Goal: Transaction & Acquisition: Purchase product/service

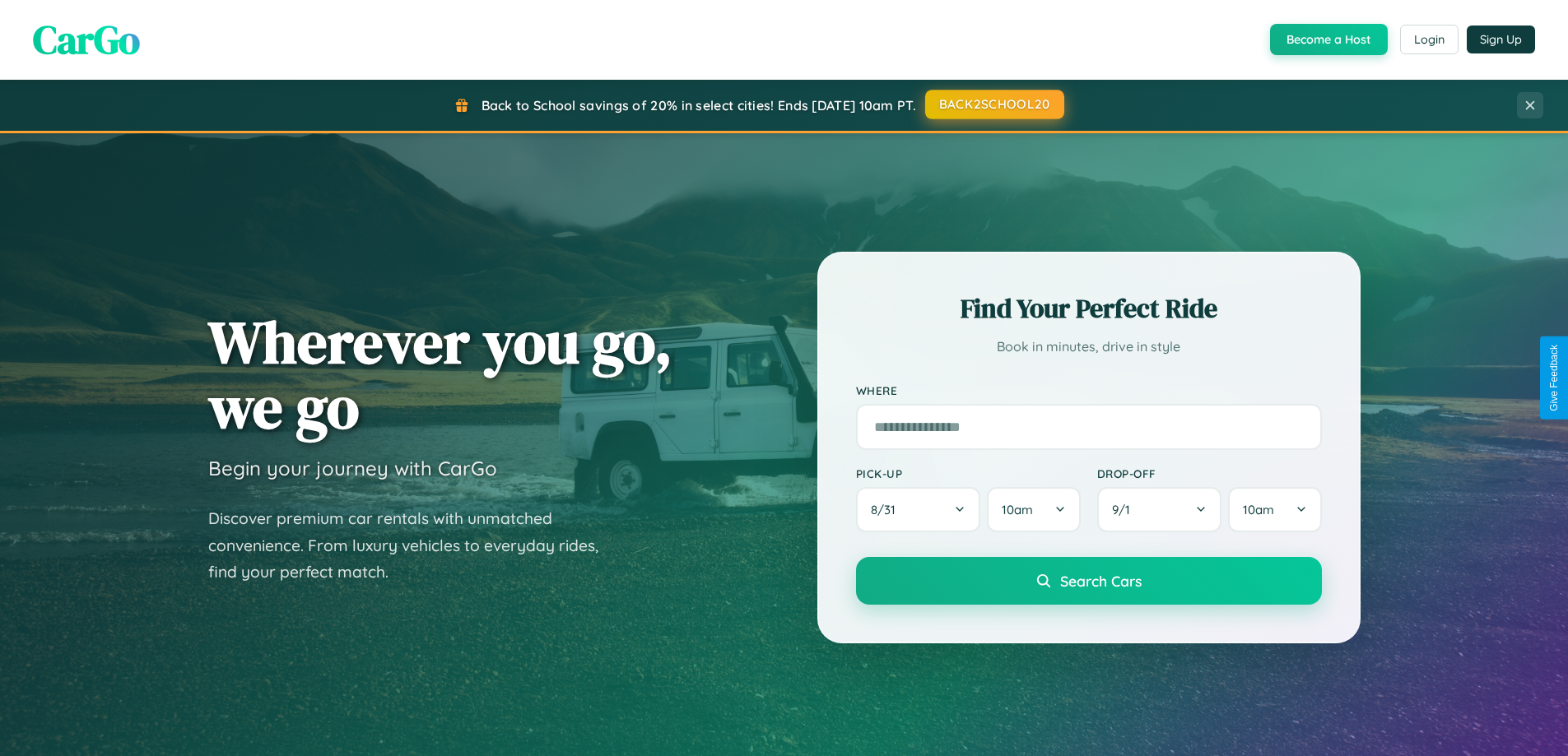
click at [993, 104] on button "BACK2SCHOOL20" at bounding box center [994, 104] width 139 height 30
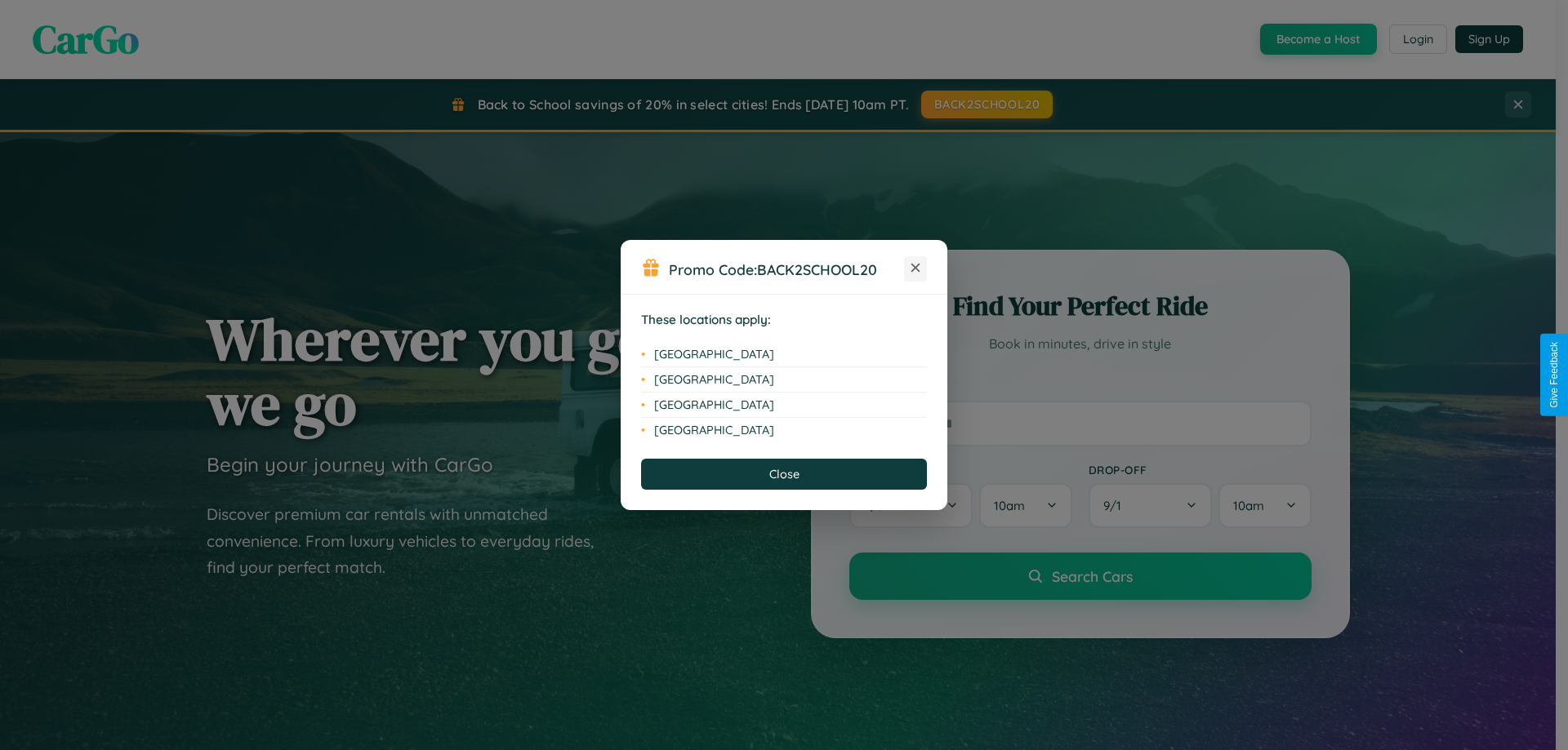
click at [915, 268] on icon at bounding box center [916, 268] width 9 height 9
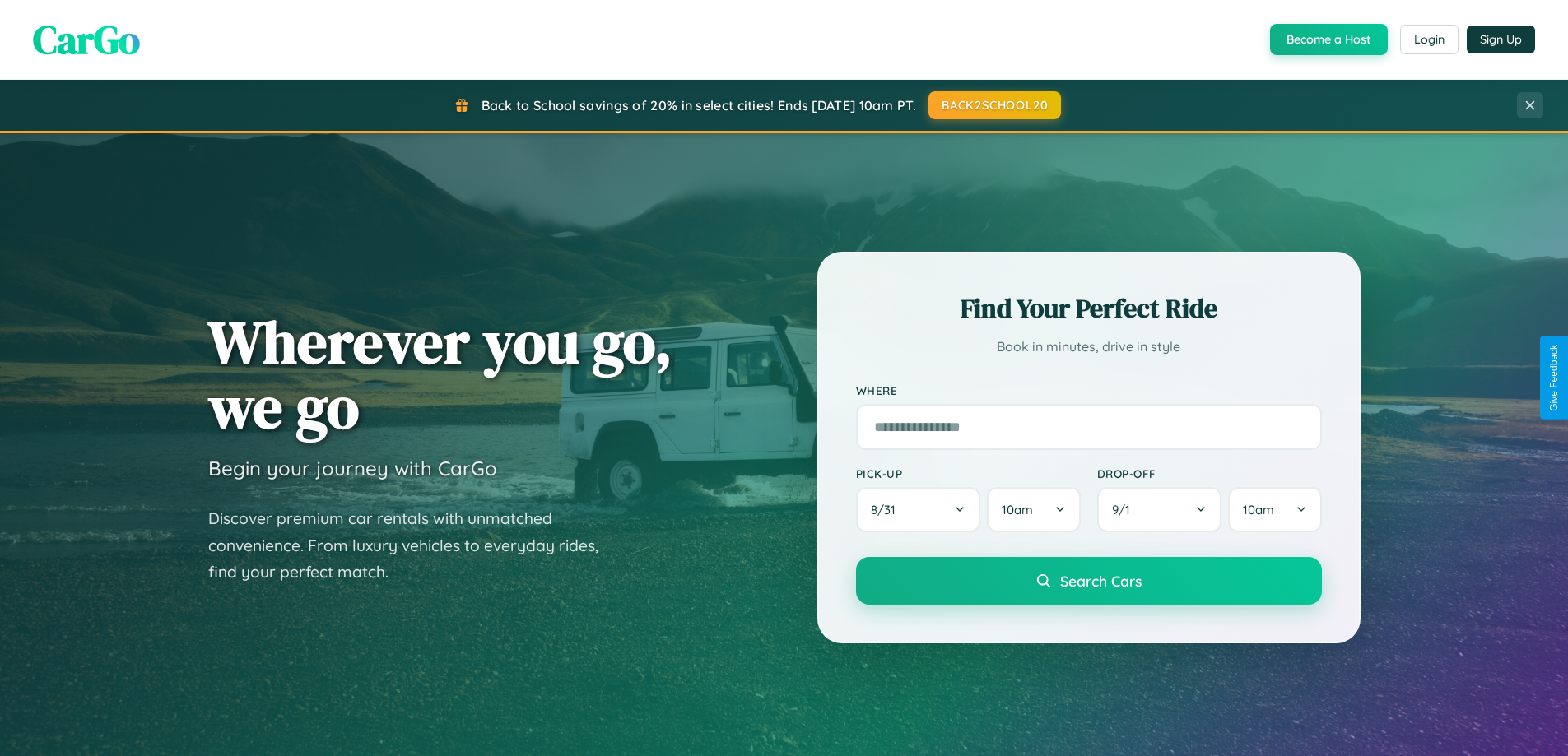
scroll to position [709, 0]
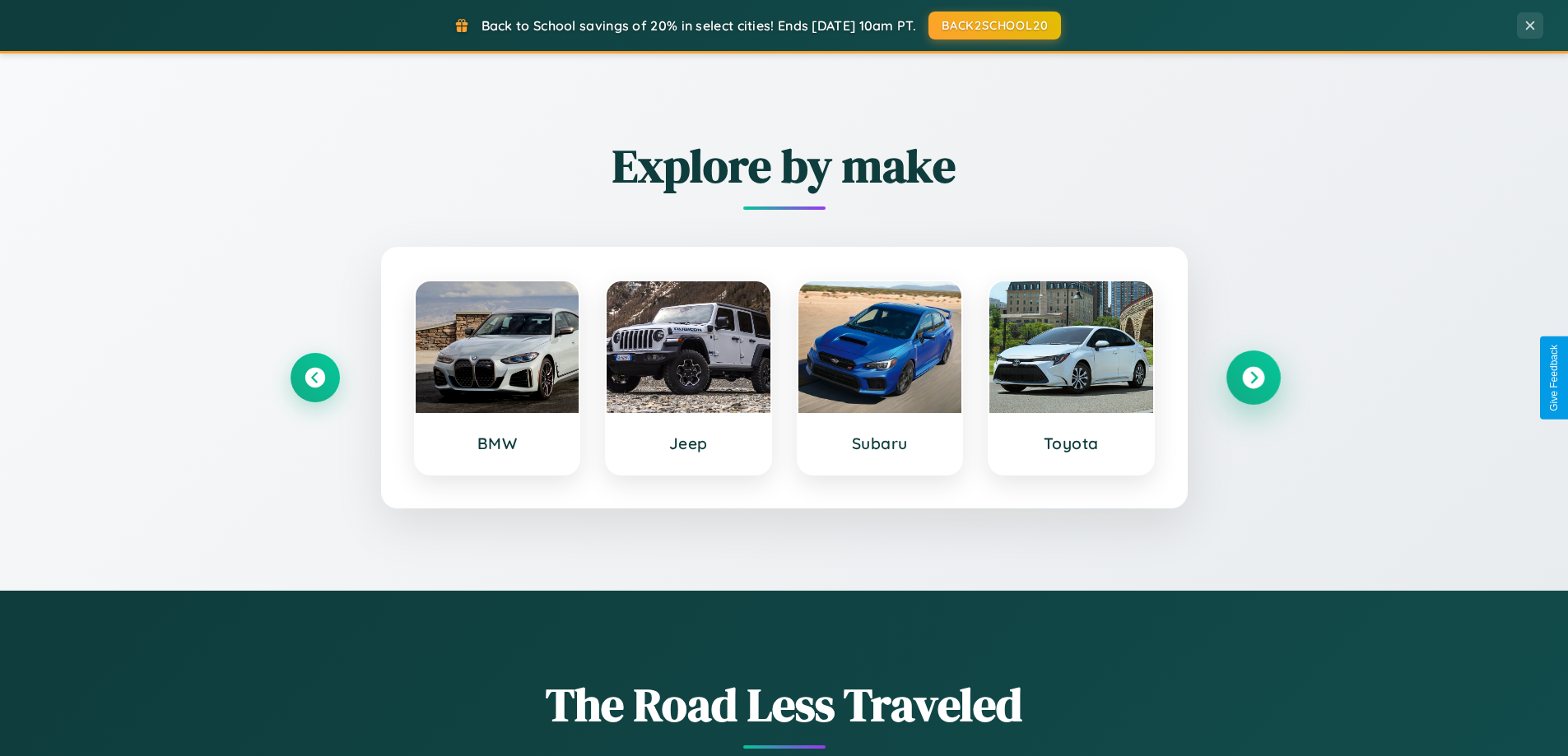
click at [1252, 378] on icon at bounding box center [1252, 378] width 22 height 22
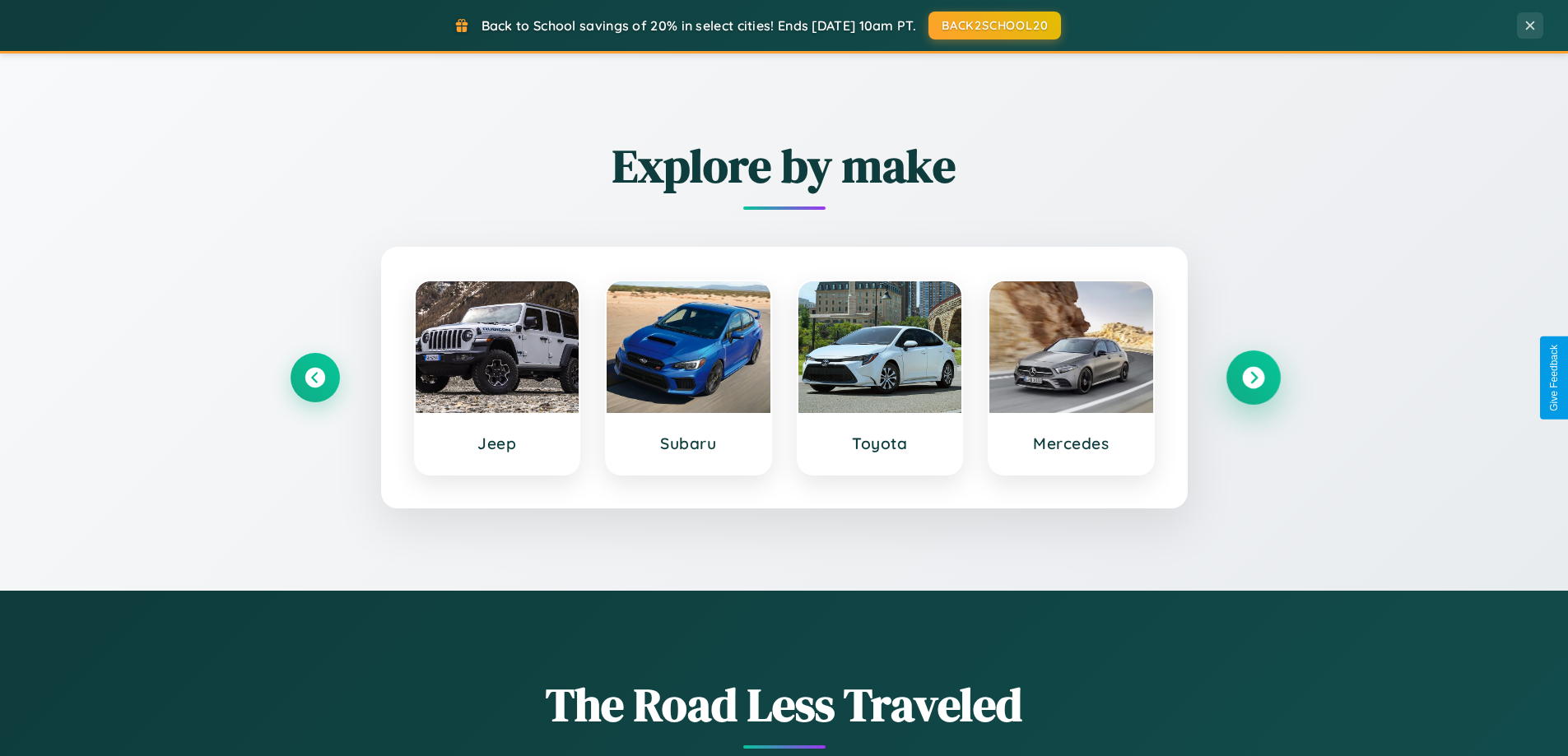
click at [1252, 378] on icon at bounding box center [1252, 378] width 22 height 22
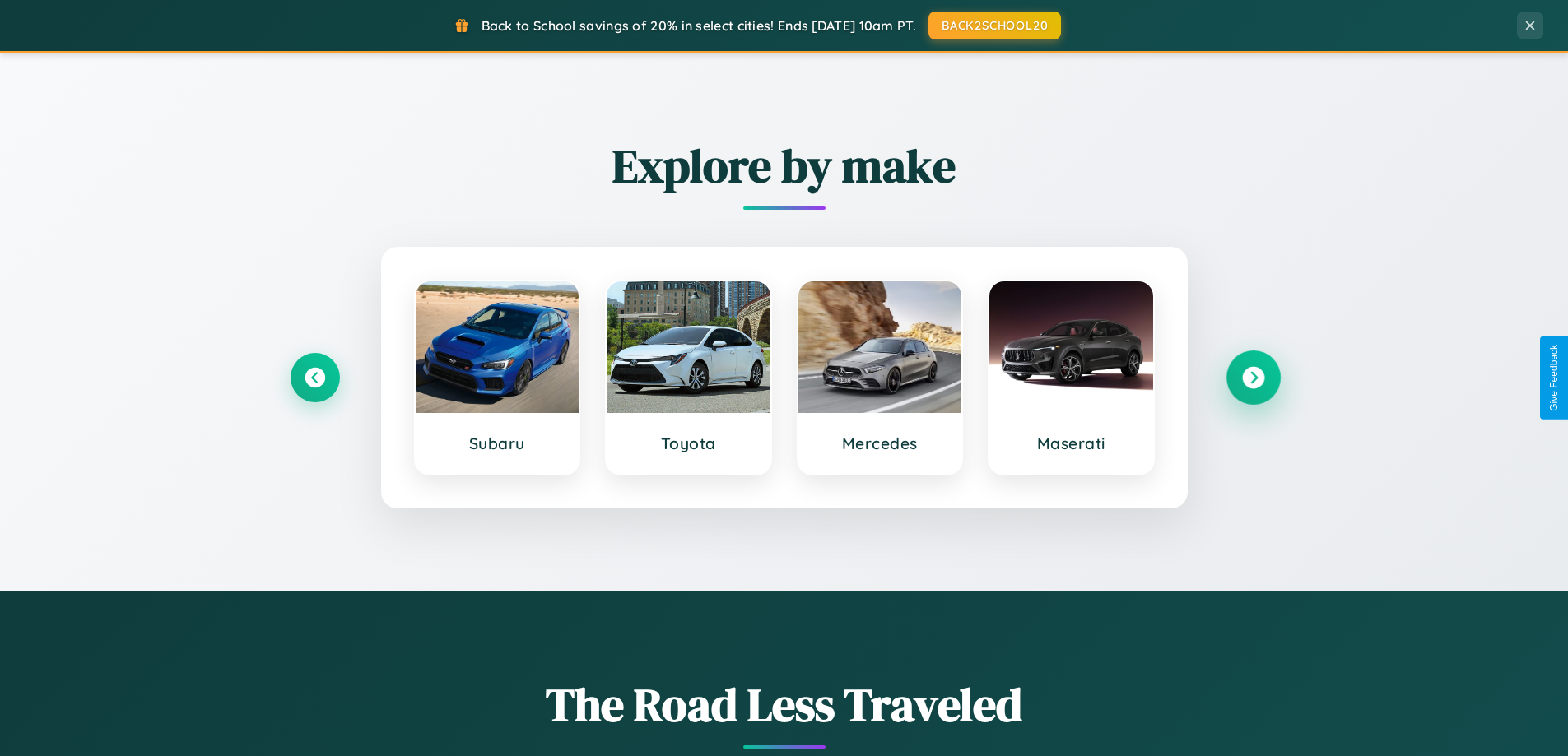
click at [1252, 378] on icon at bounding box center [1252, 378] width 22 height 22
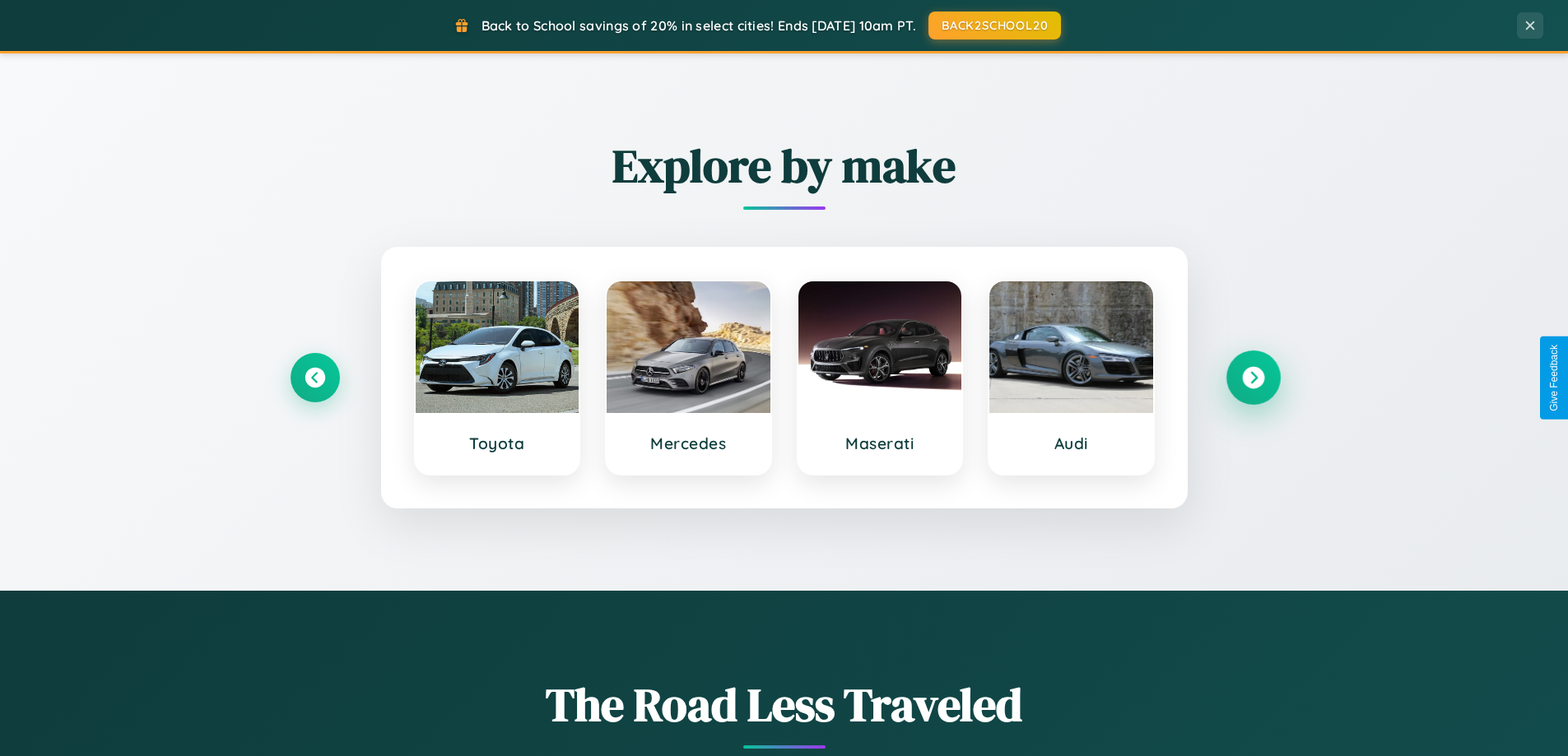
scroll to position [49, 0]
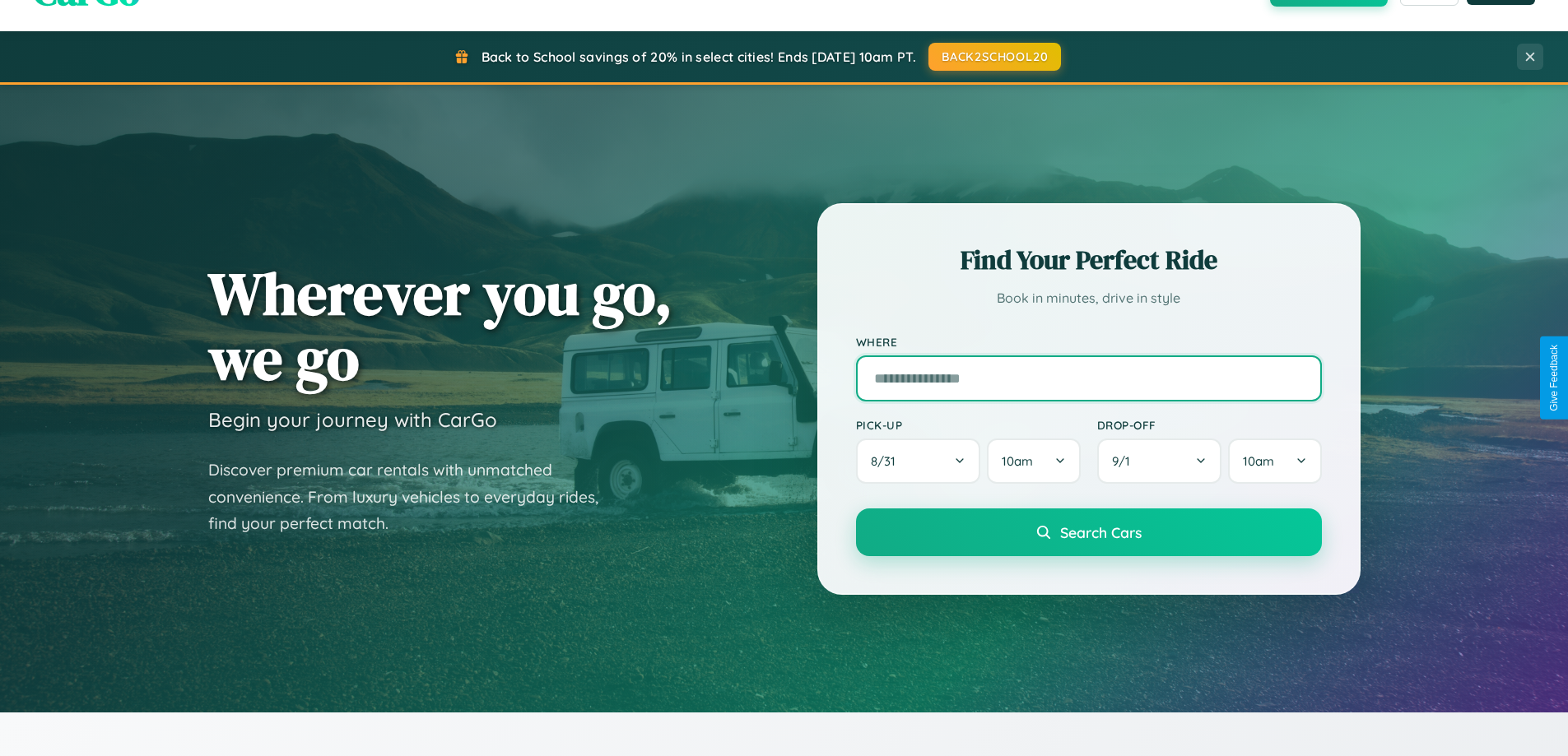
click at [1088, 378] on input "text" at bounding box center [1089, 378] width 466 height 46
type input "**********"
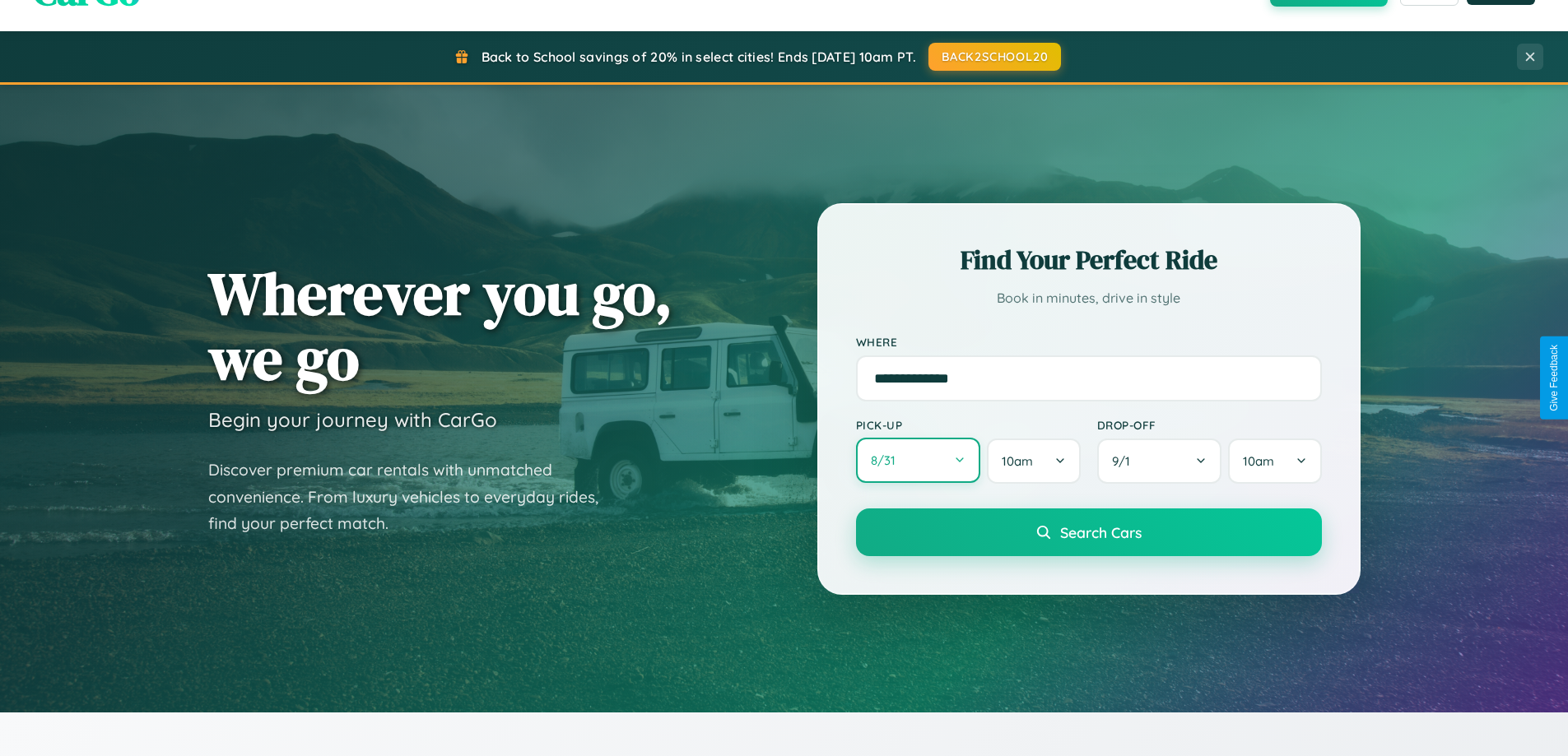
click at [918, 462] on button "8 / 31" at bounding box center [918, 460] width 125 height 45
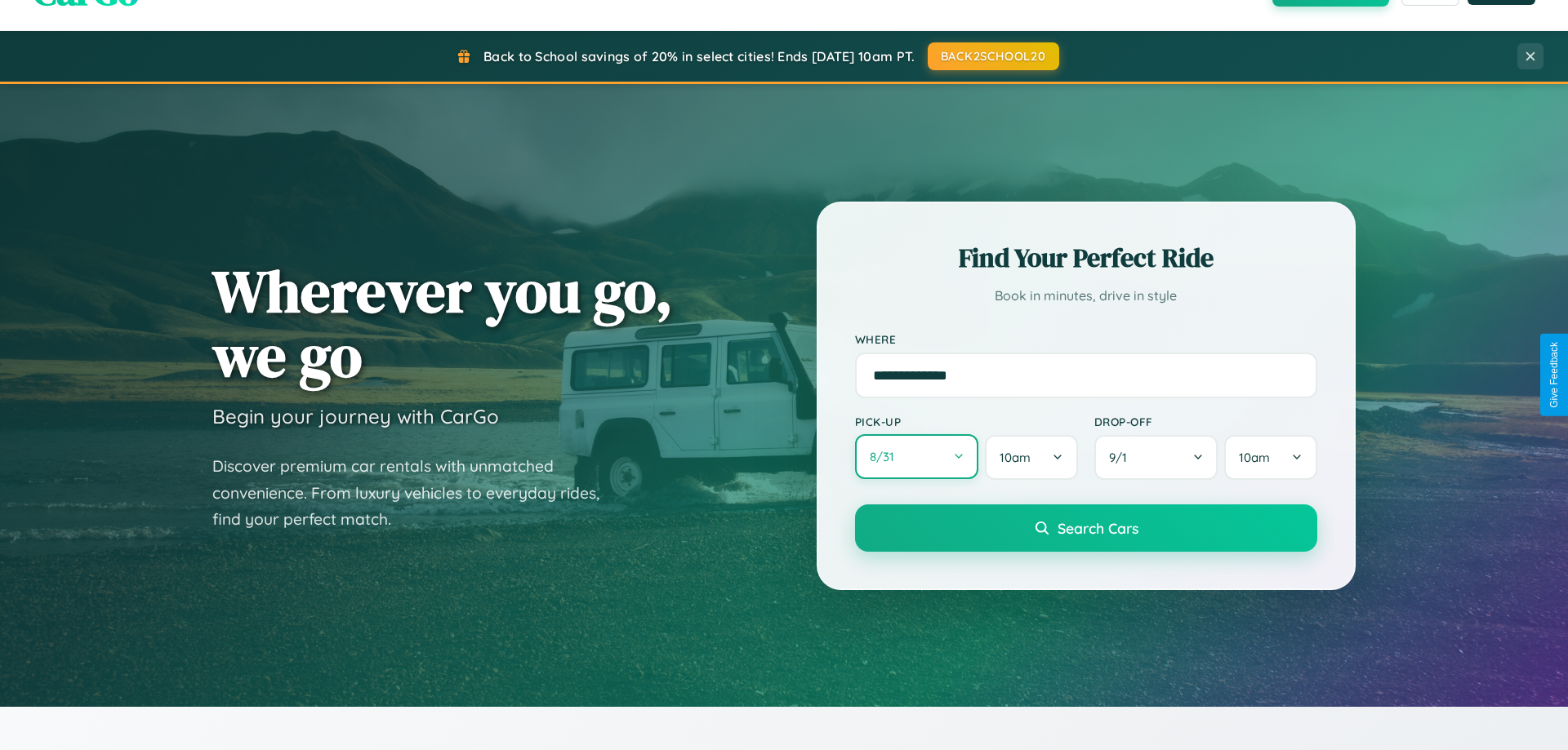
select select "*"
select select "****"
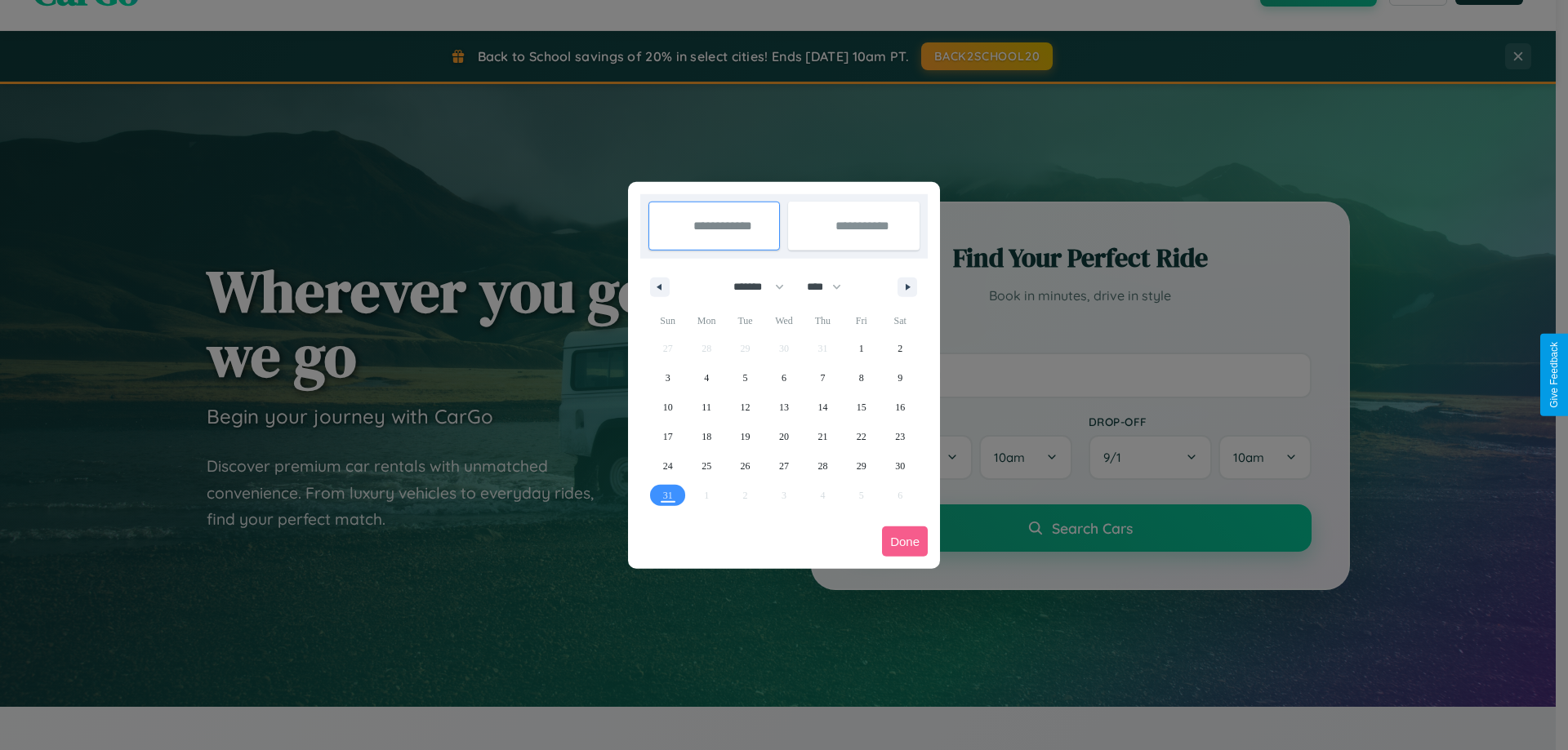
drag, startPoint x: 751, startPoint y: 287, endPoint x: 784, endPoint y: 327, distance: 51.9
click at [751, 287] on select "******* ******** ***** ***** *** **** **** ****** ********* ******* ******** **…" at bounding box center [755, 287] width 69 height 27
select select "*"
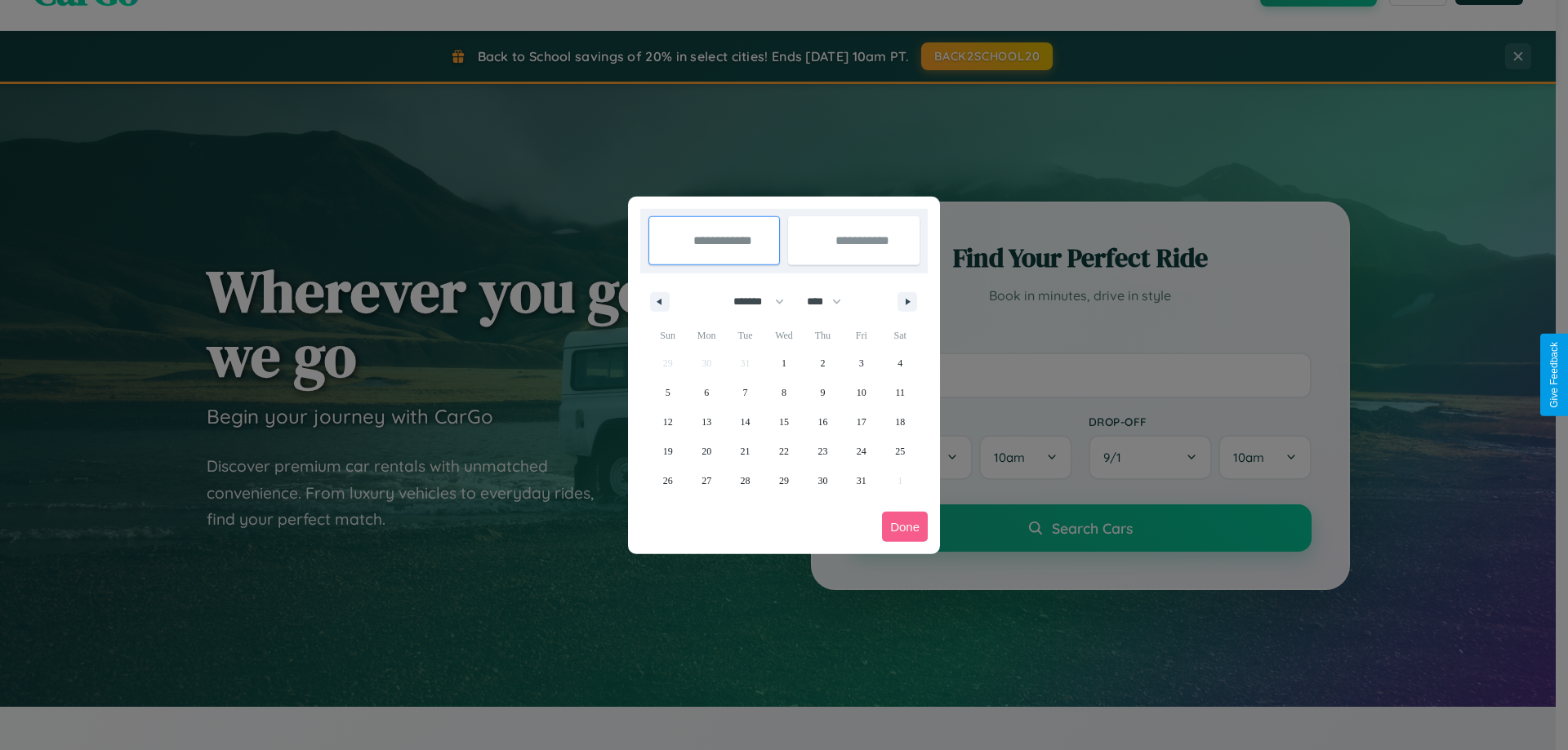
drag, startPoint x: 831, startPoint y: 301, endPoint x: 784, endPoint y: 327, distance: 53.7
click at [831, 301] on select "**** **** **** **** **** **** **** **** **** **** **** **** **** **** **** ****…" at bounding box center [823, 302] width 49 height 27
select select "****"
click at [667, 392] on span "4" at bounding box center [668, 393] width 5 height 30
type input "**********"
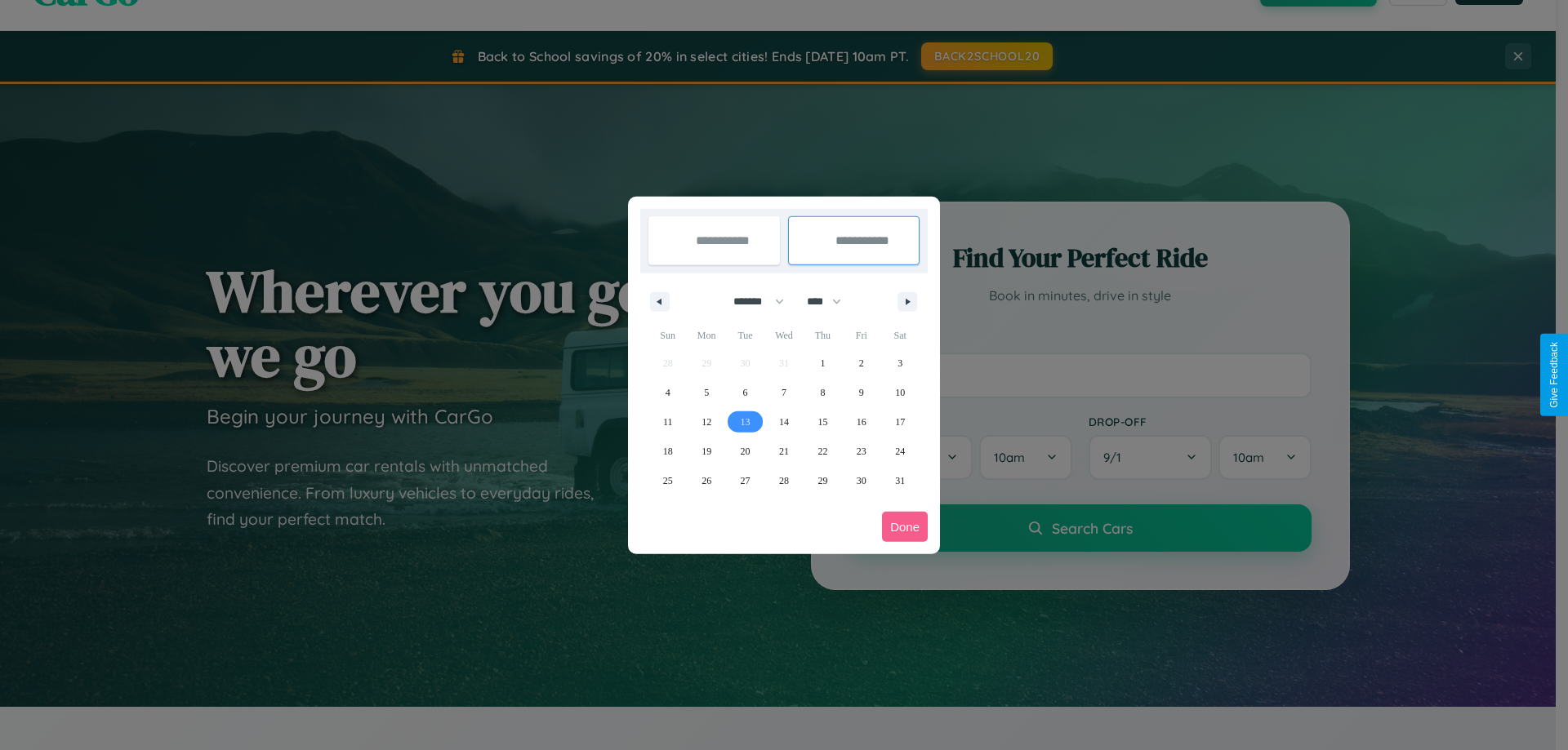
click at [745, 421] on span "13" at bounding box center [745, 422] width 10 height 30
type input "**********"
click at [905, 526] on button "Done" at bounding box center [905, 527] width 46 height 30
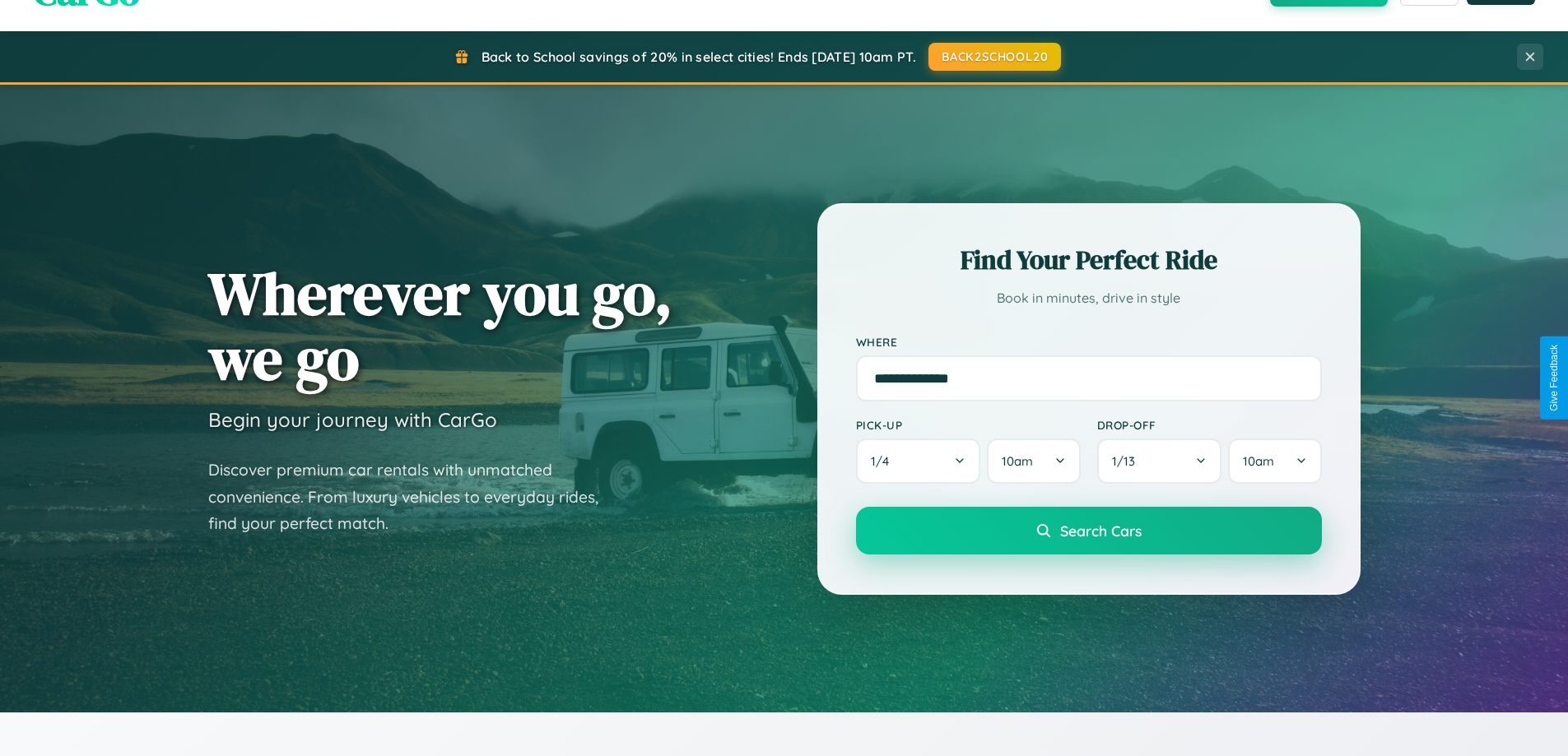
click at [1088, 531] on span "Search Cars" at bounding box center [1101, 531] width 81 height 18
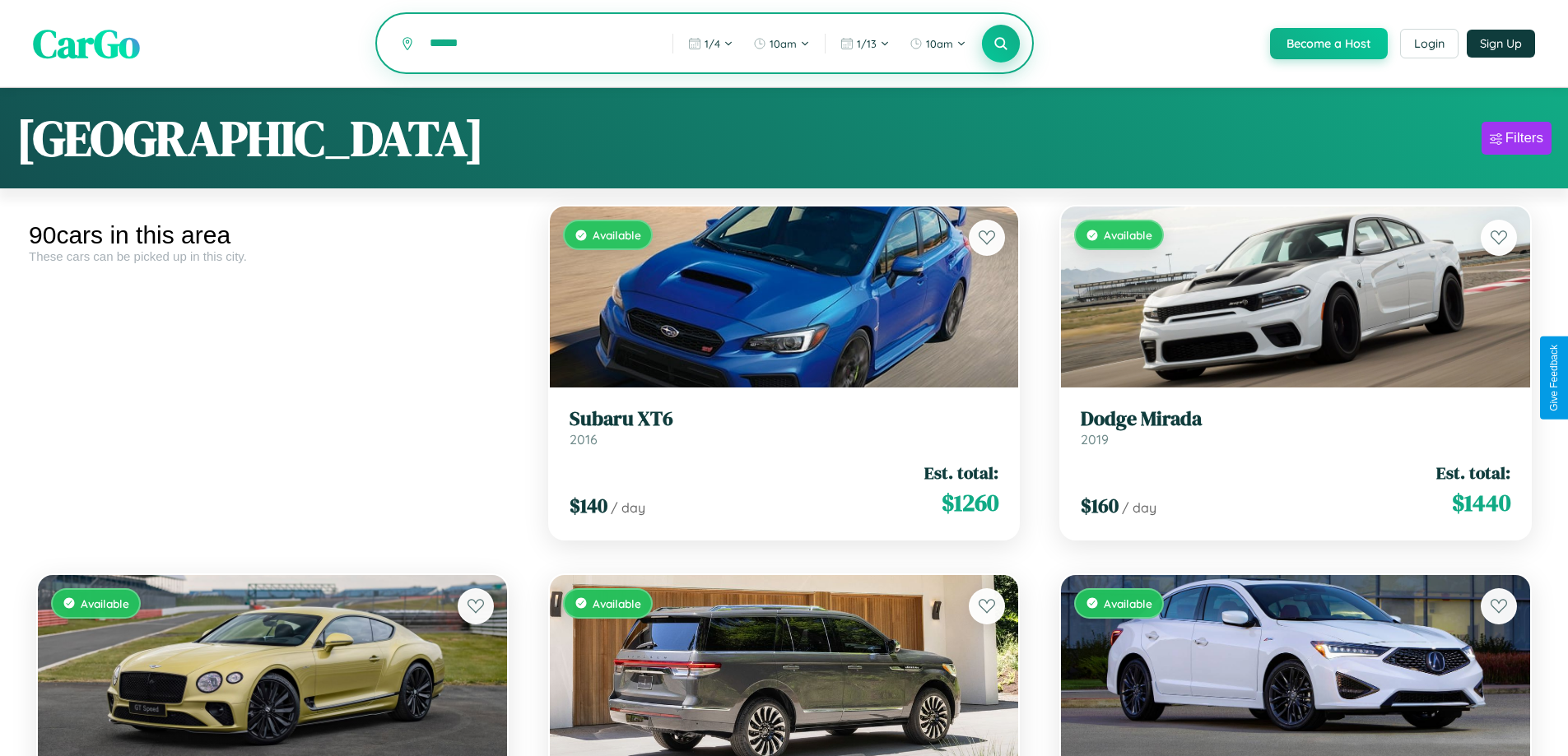
type input "******"
click at [1000, 44] on icon at bounding box center [1001, 43] width 16 height 16
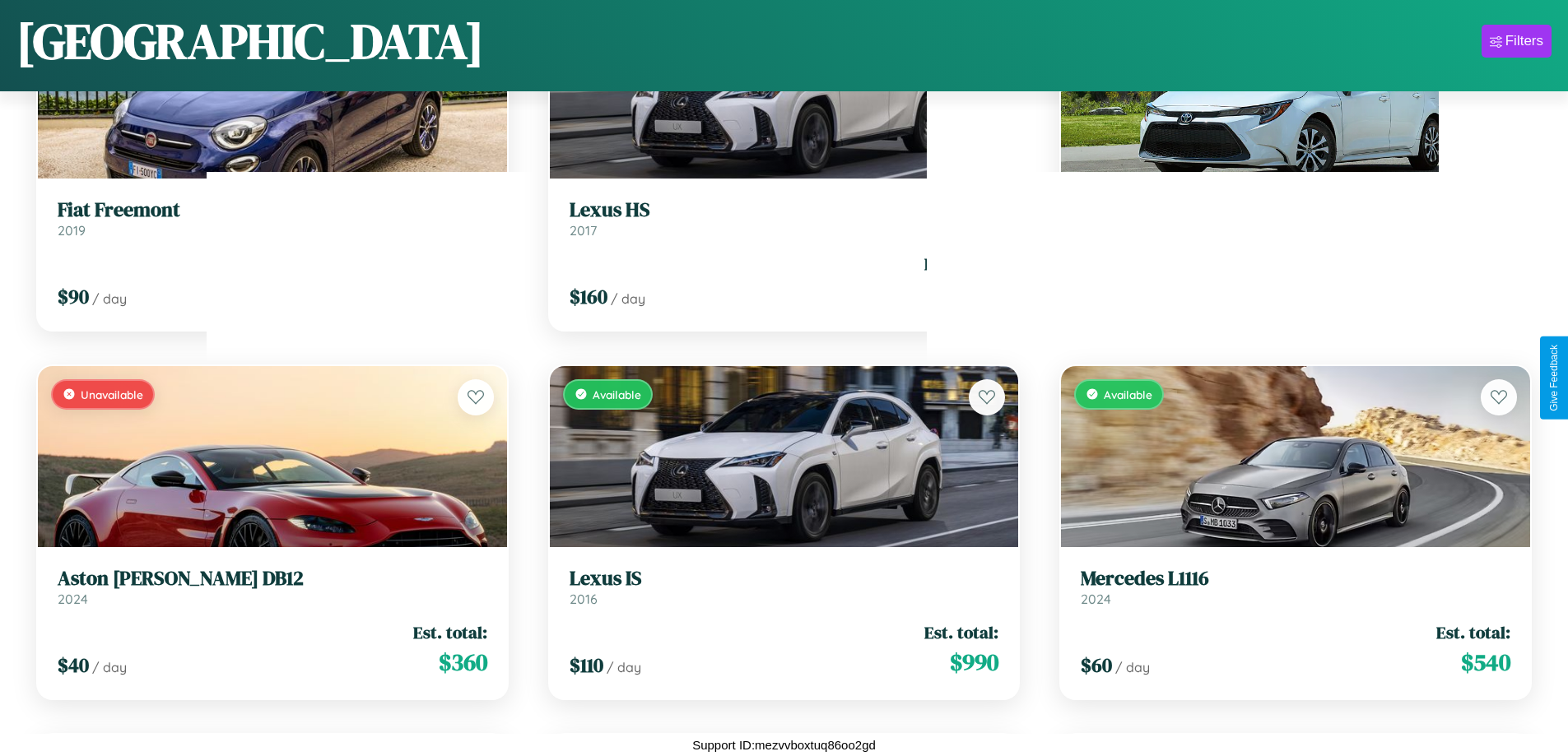
scroll to position [2442, 0]
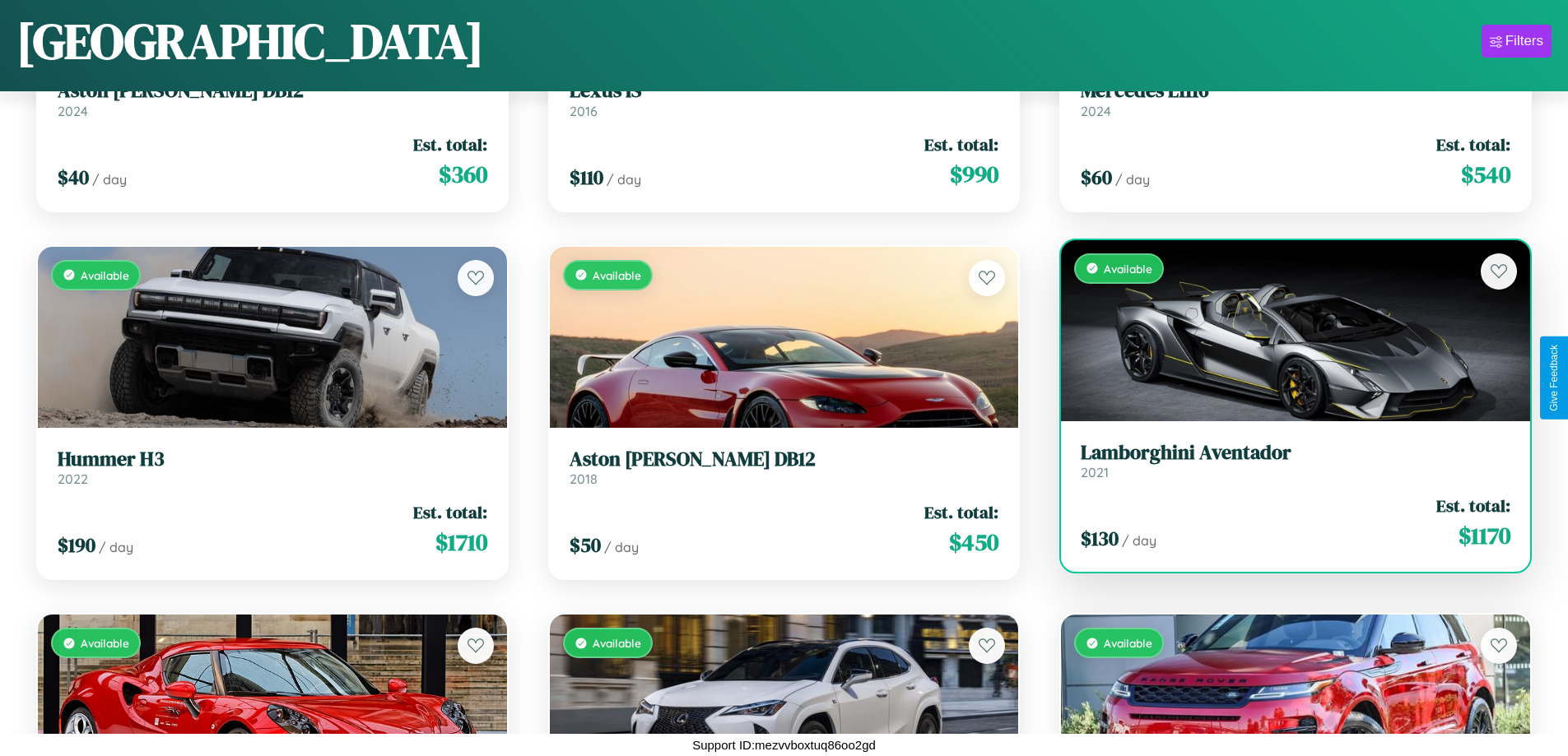
click at [1285, 463] on h3 "Lamborghini Aventador" at bounding box center [1296, 453] width 430 height 24
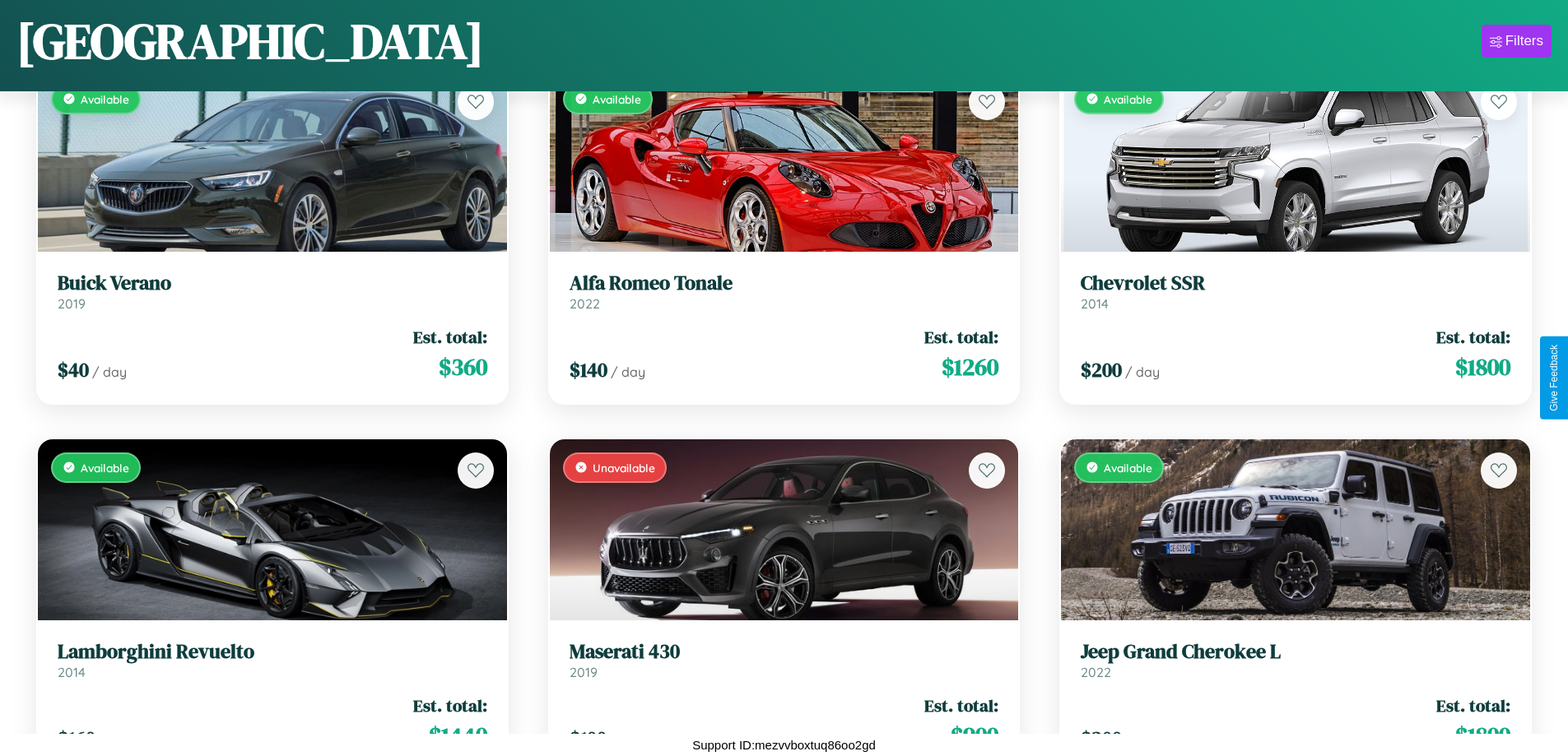
scroll to position [7969, 0]
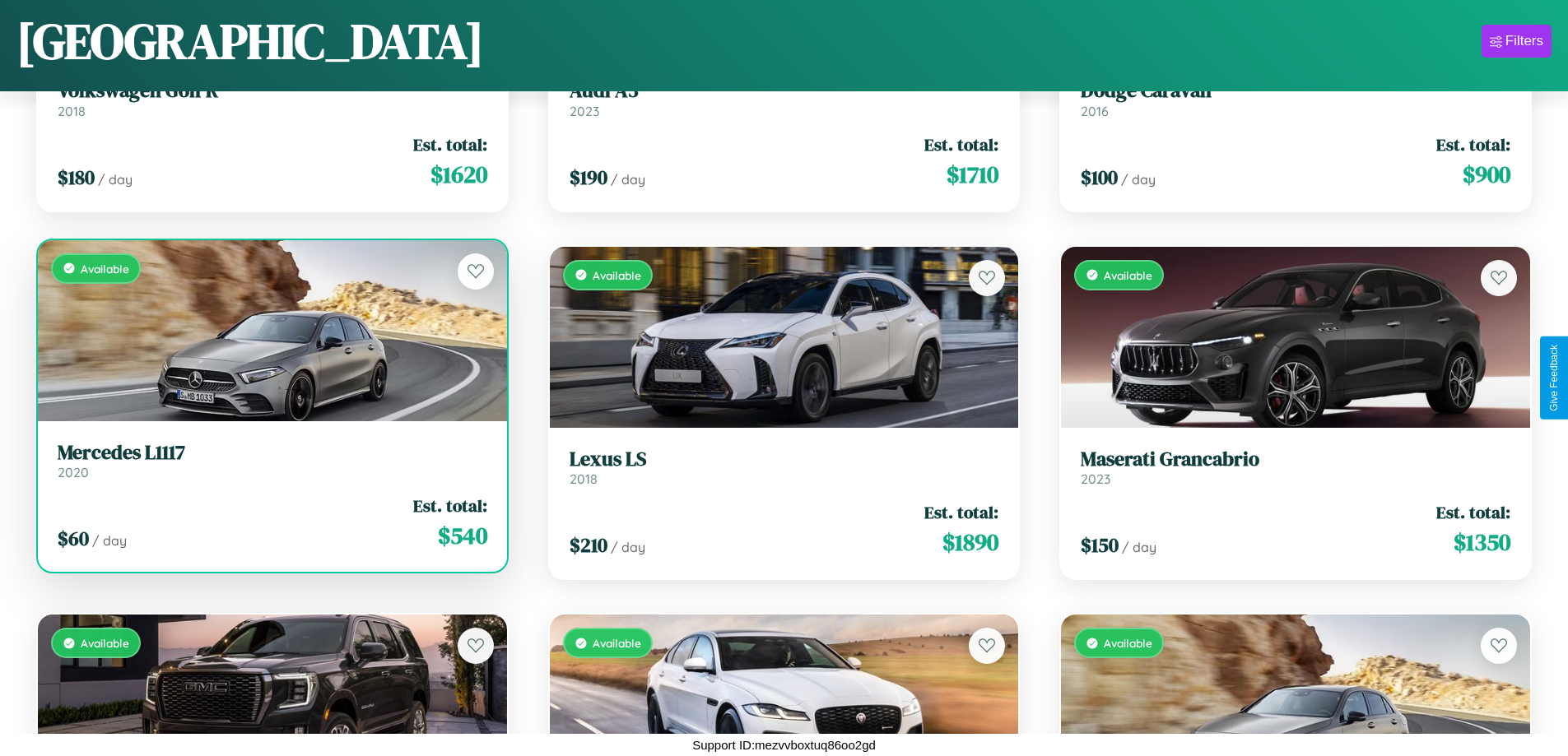
click at [270, 528] on div "$ 60 / day Est. total: $ 540" at bounding box center [272, 523] width 430 height 58
click at [270, 523] on div "$ 60 / day Est. total: $ 540" at bounding box center [272, 523] width 430 height 58
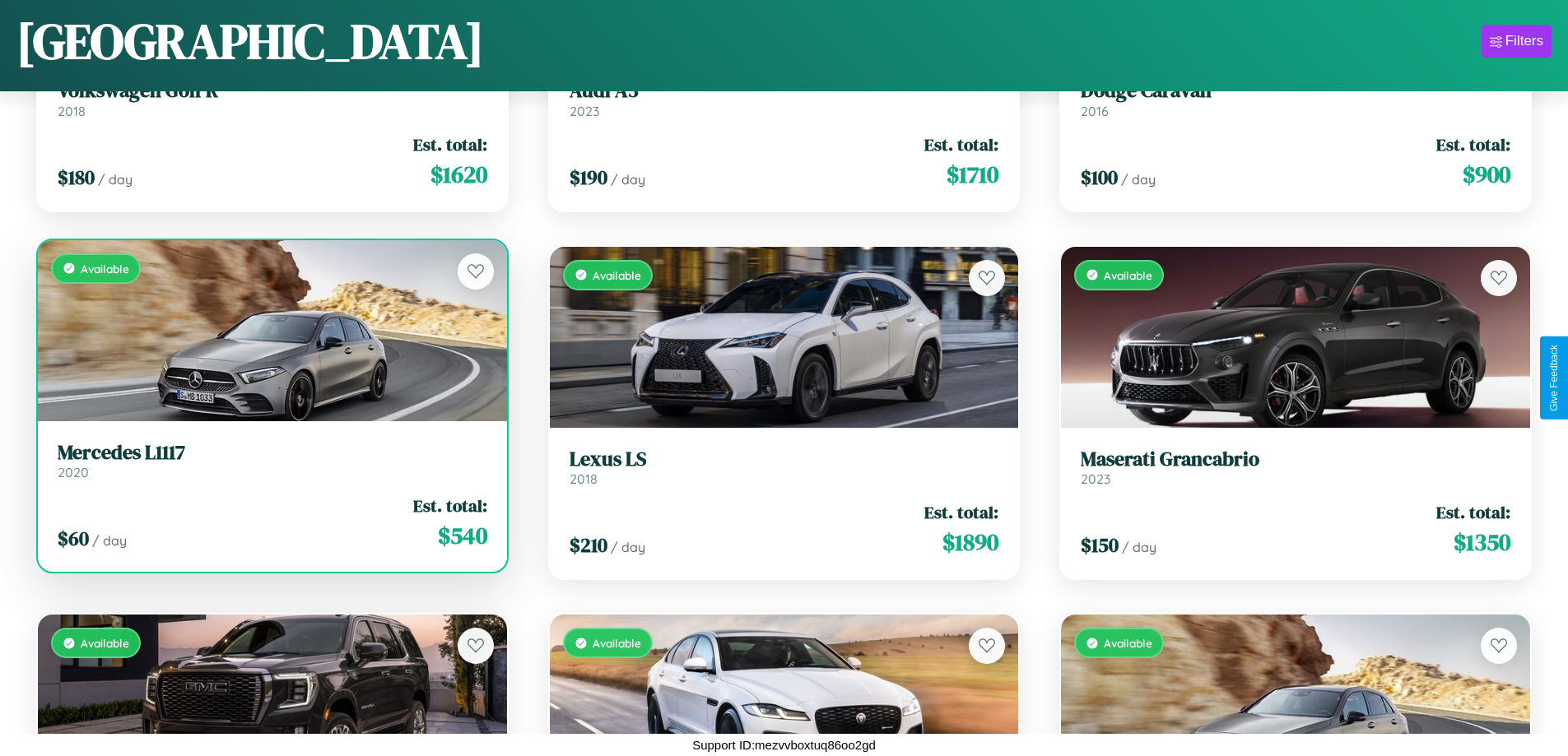
click at [270, 523] on div "$ 60 / day Est. total: $ 540" at bounding box center [272, 523] width 430 height 58
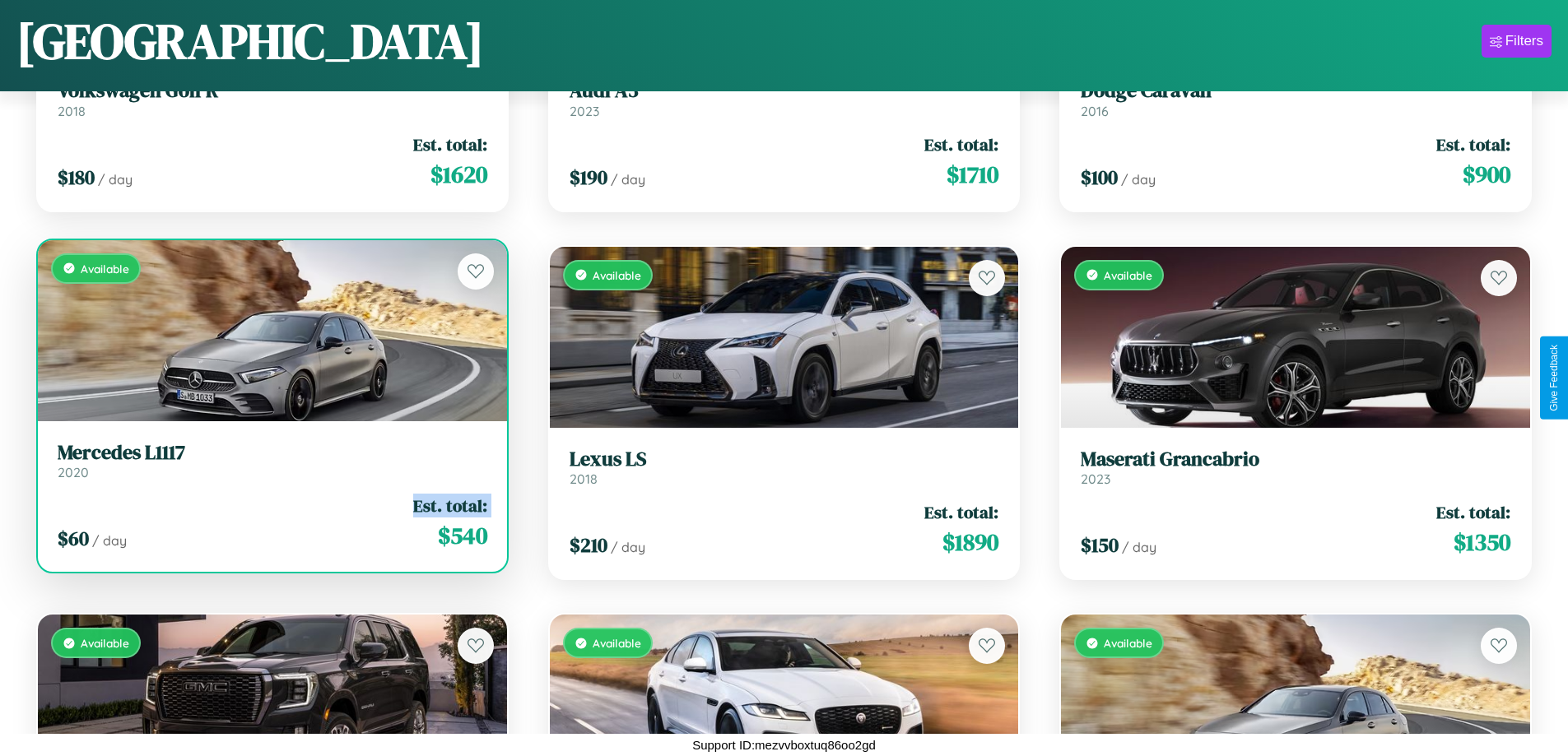
click at [270, 523] on div "$ 60 / day Est. total: $ 540" at bounding box center [272, 523] width 430 height 58
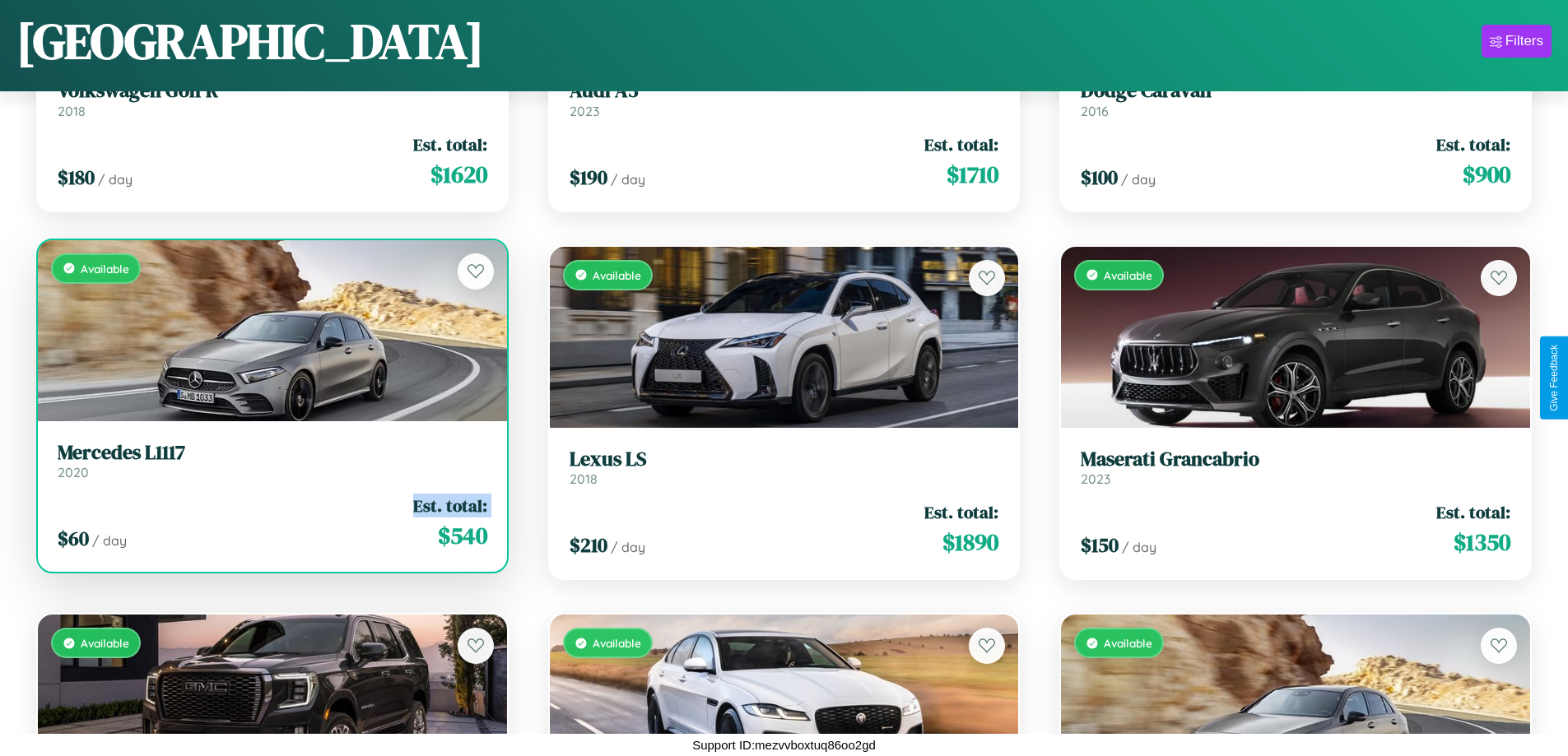
click at [270, 523] on div "$ 60 / day Est. total: $ 540" at bounding box center [272, 523] width 430 height 58
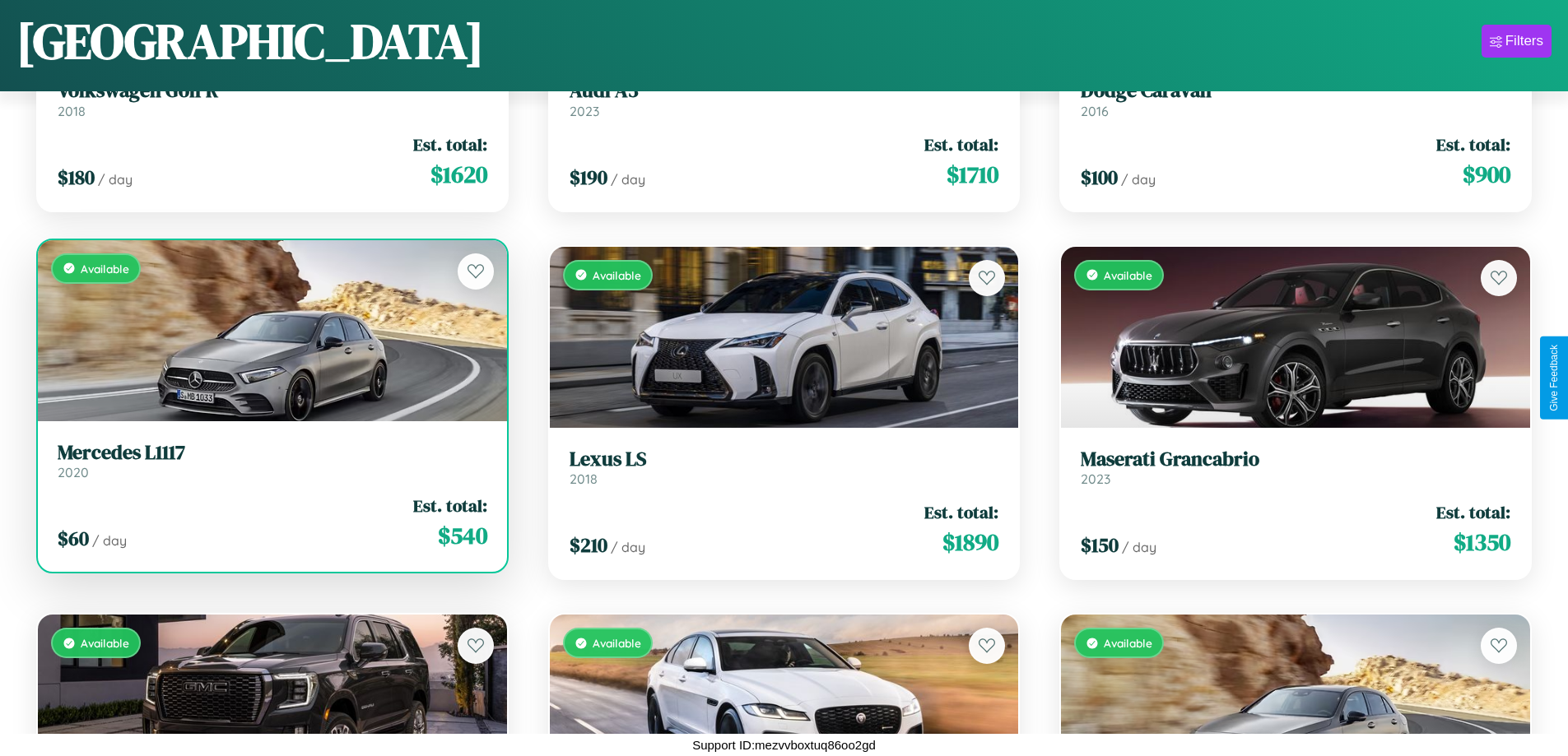
click at [270, 523] on div "$ 60 / day Est. total: $ 540" at bounding box center [272, 523] width 430 height 58
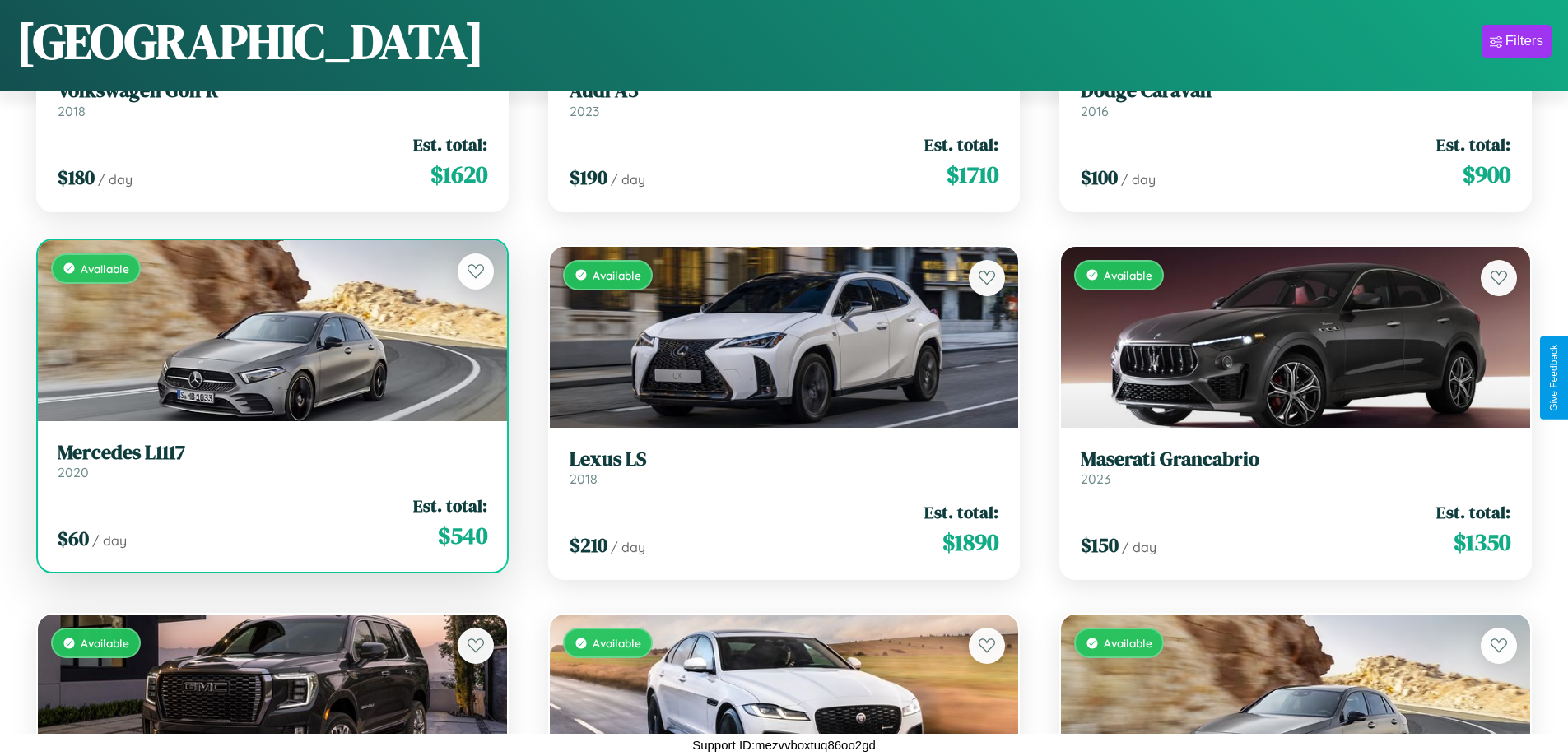
click at [270, 460] on h3 "Mercedes L1117" at bounding box center [272, 453] width 430 height 24
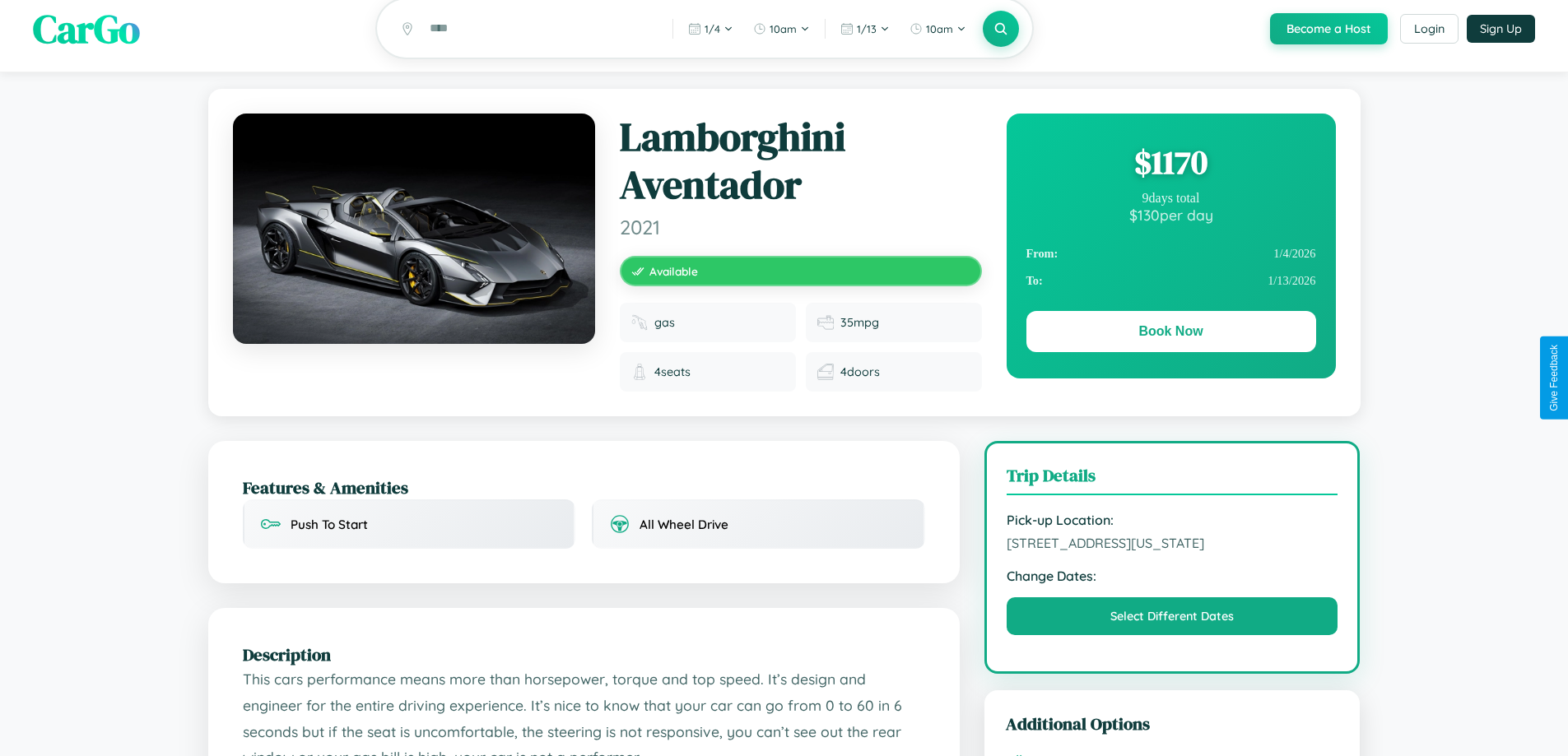
scroll to position [554, 0]
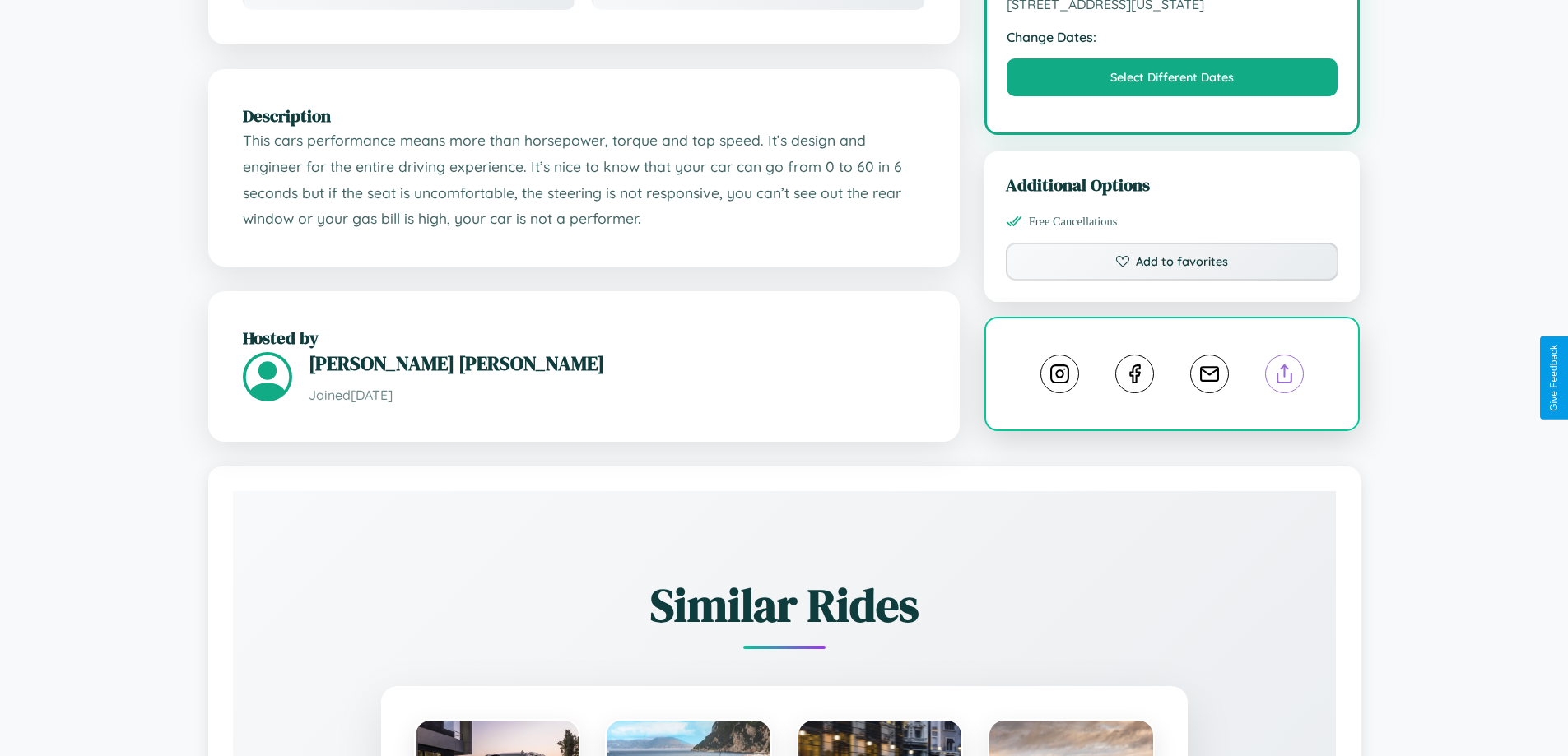
click at [1285, 376] on line at bounding box center [1285, 370] width 0 height 11
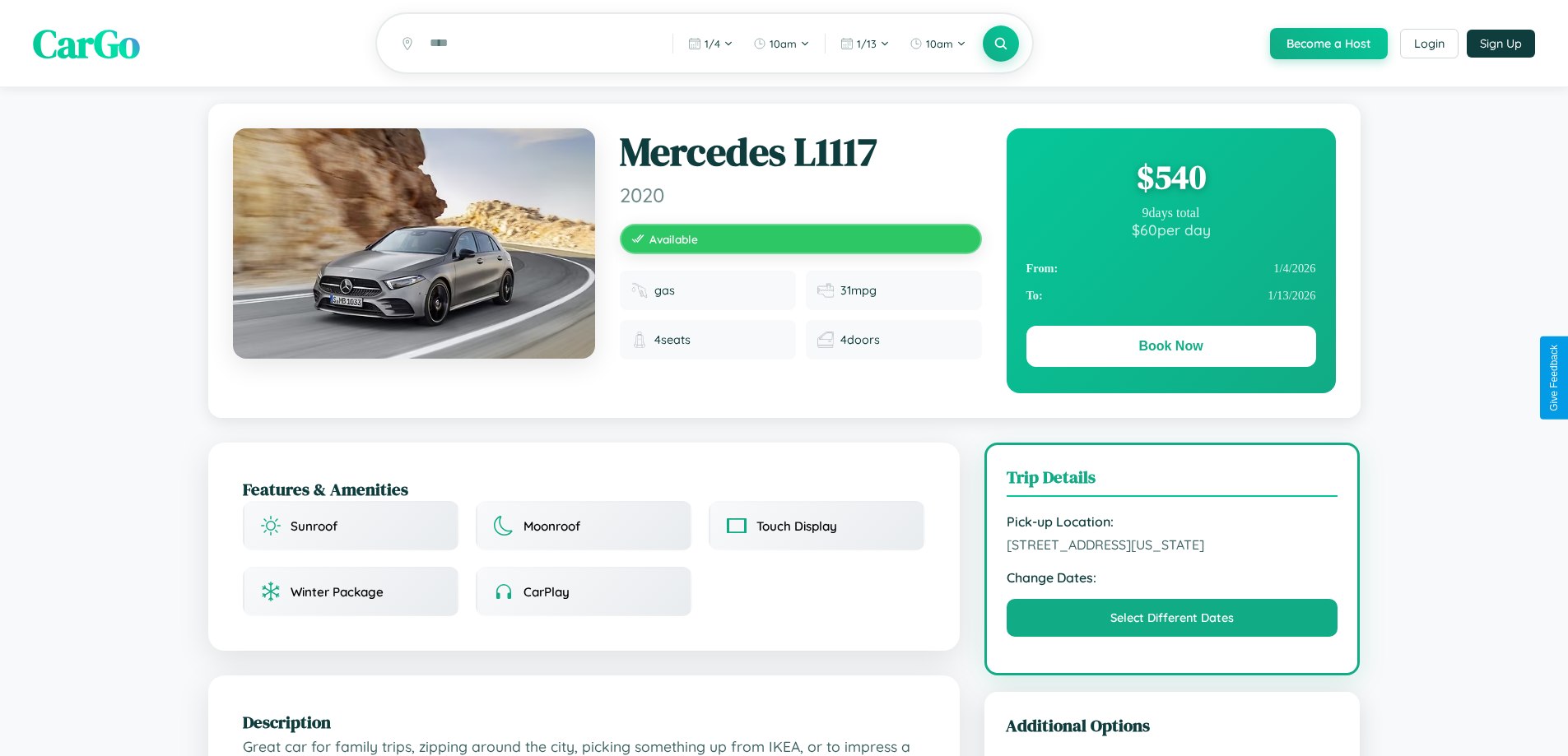
click at [1170, 179] on div "$ 540" at bounding box center [1172, 177] width 290 height 44
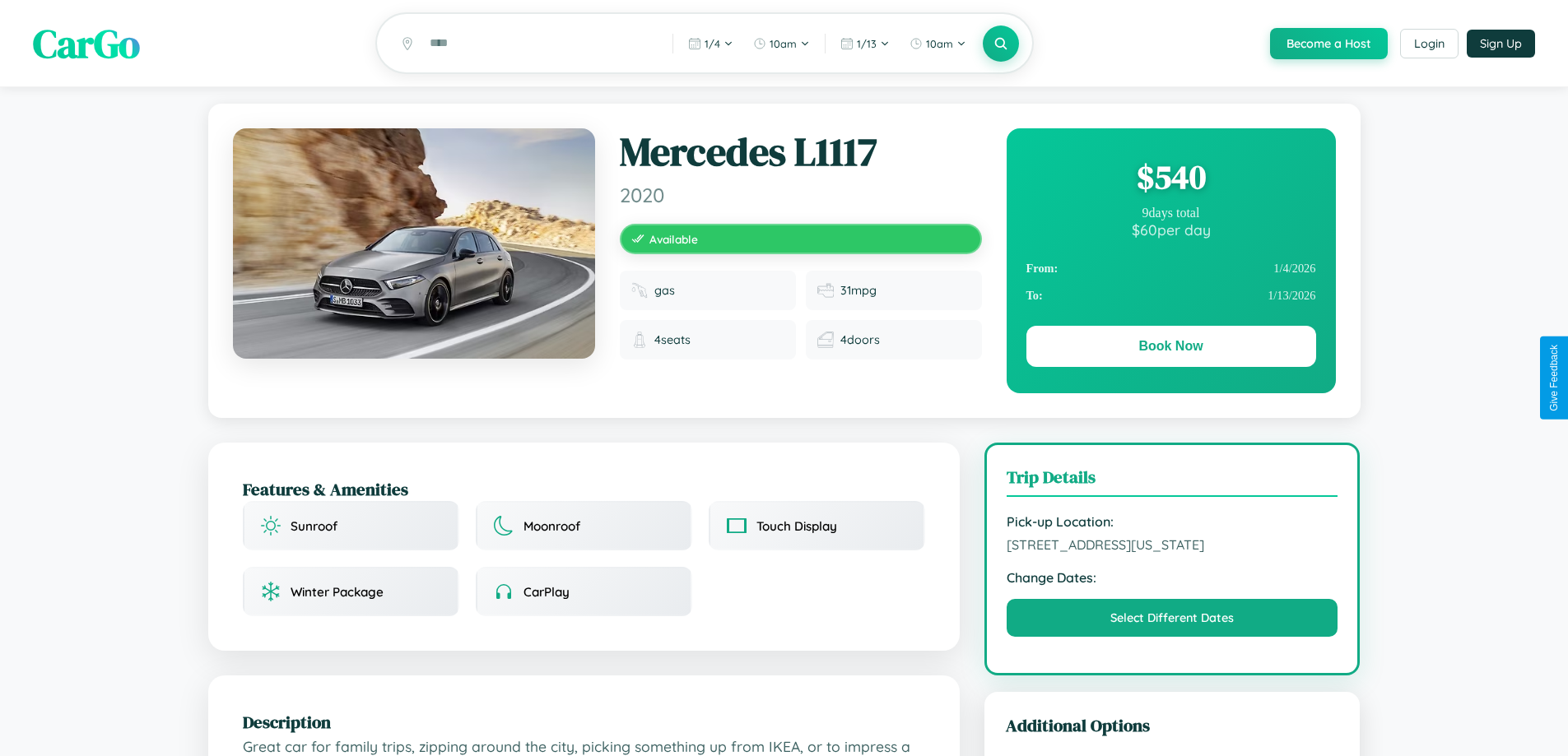
click at [1170, 179] on div "$ 540" at bounding box center [1172, 177] width 290 height 44
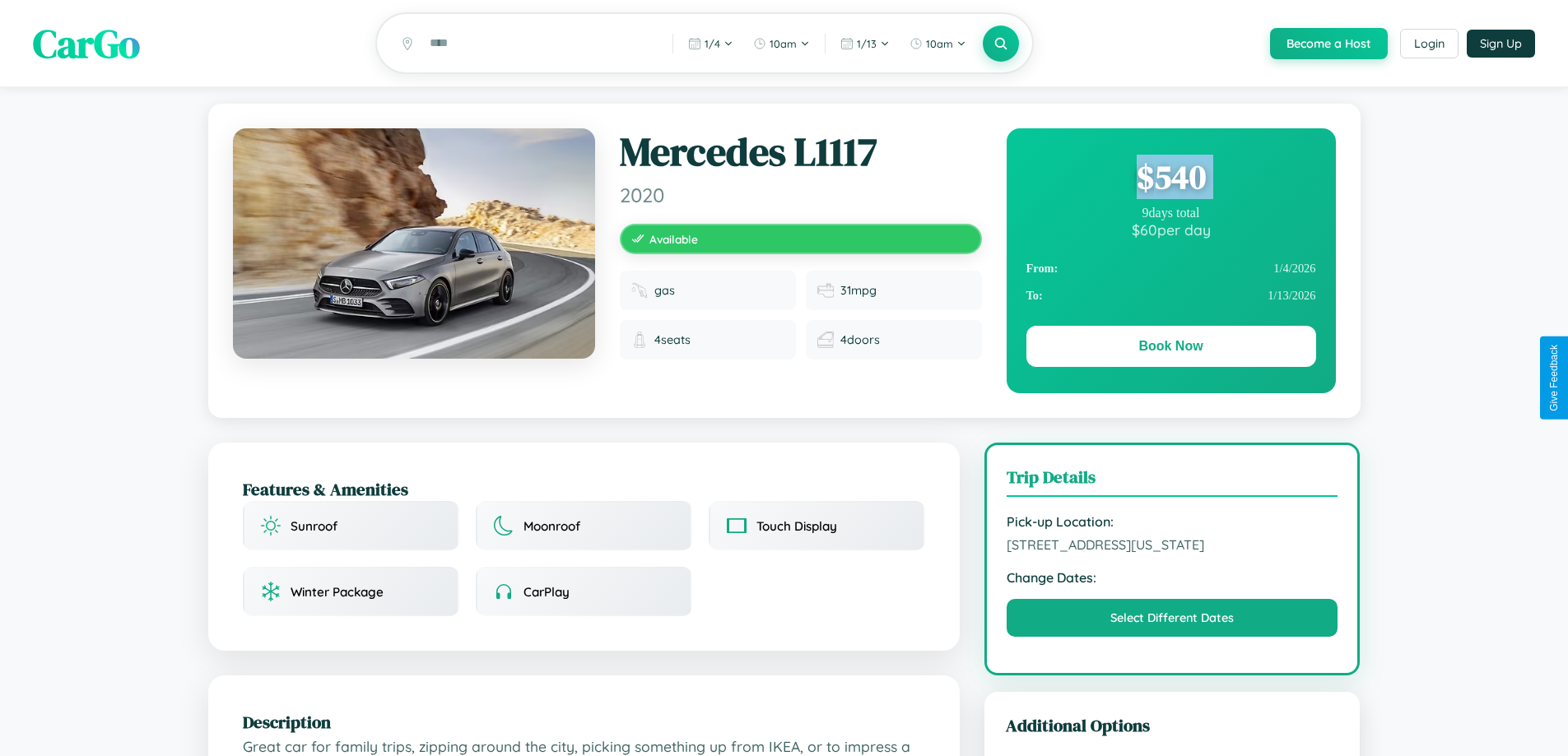
click at [1170, 179] on div "$ 540" at bounding box center [1172, 177] width 290 height 44
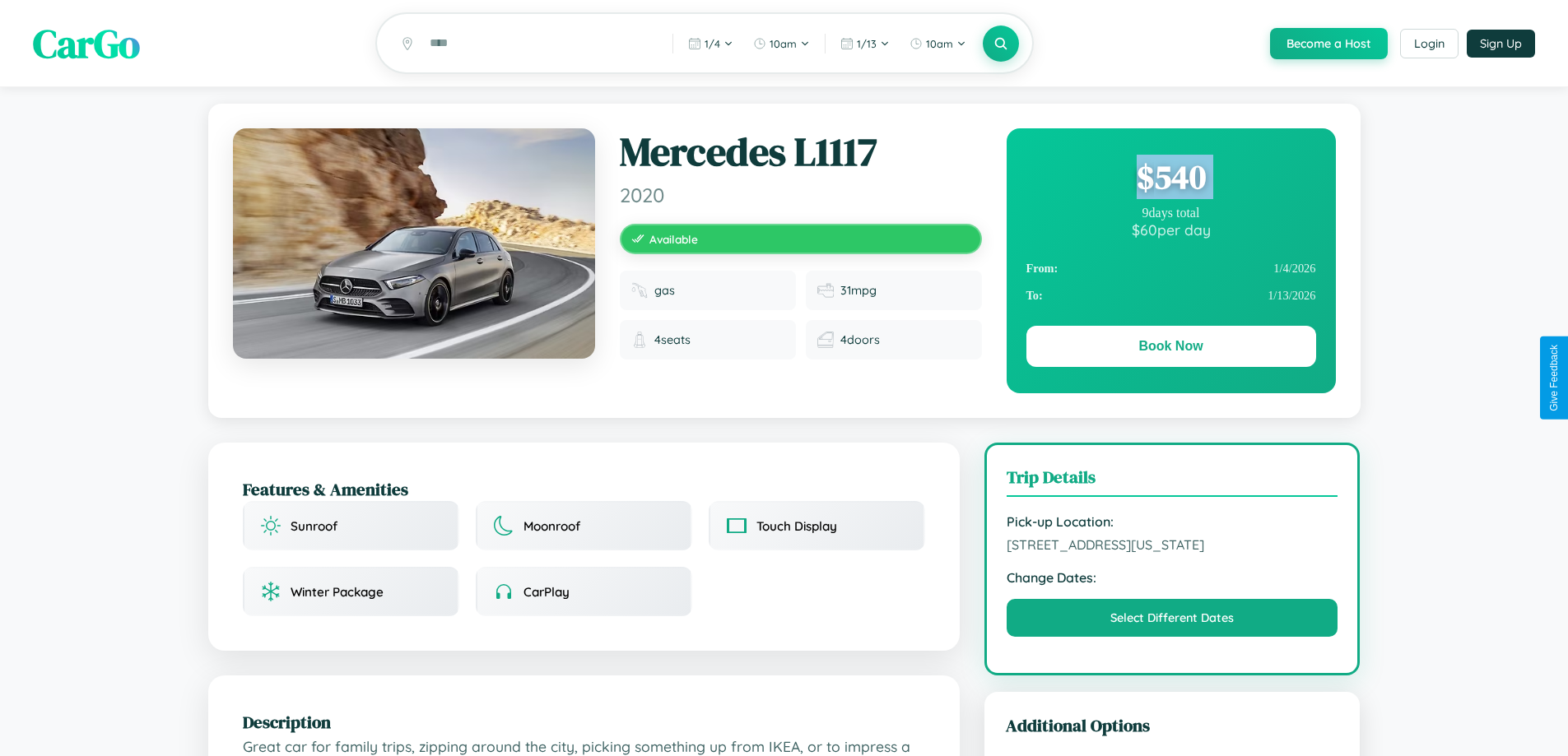
click at [1170, 179] on div "$ 540" at bounding box center [1172, 177] width 290 height 44
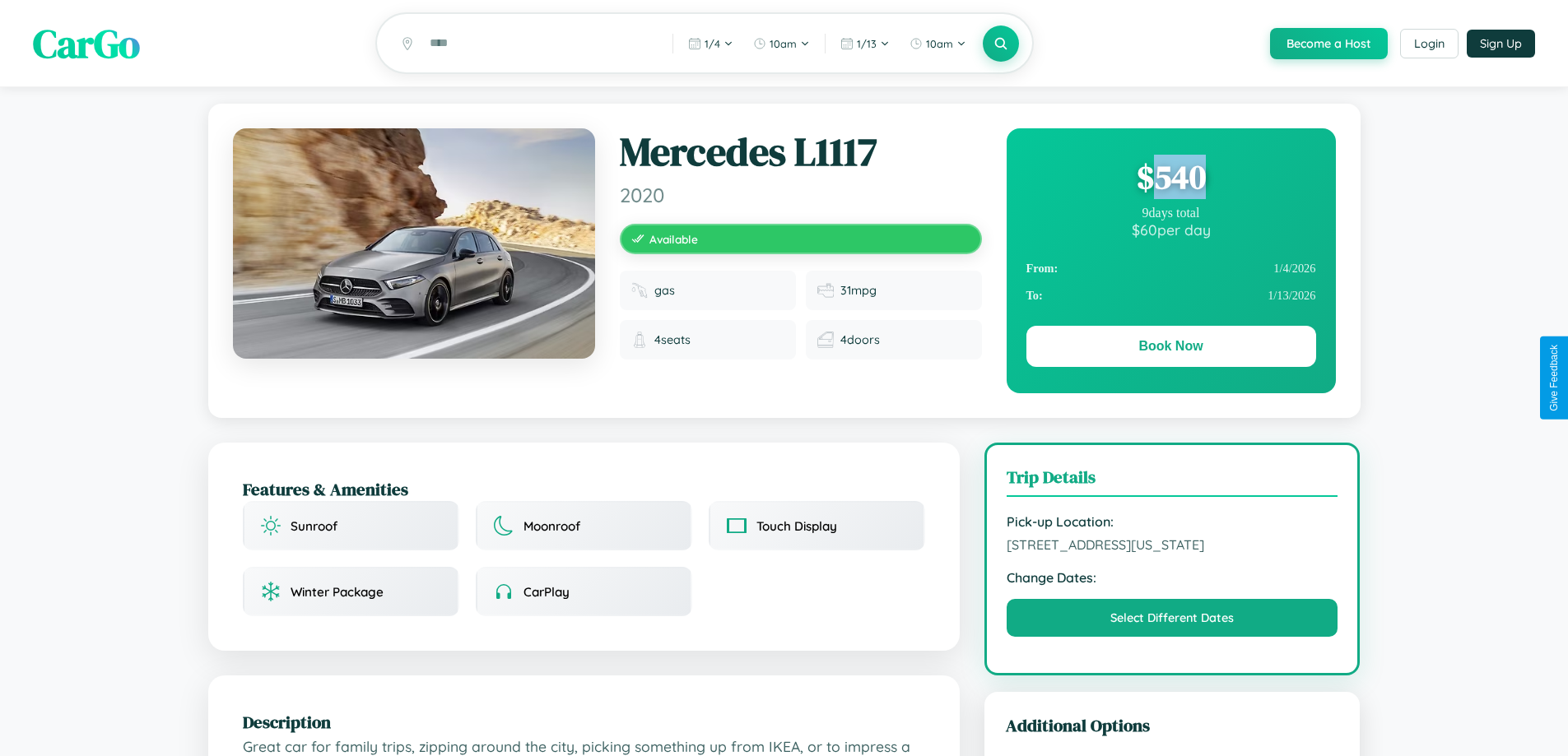
click at [1170, 179] on div "$ 540" at bounding box center [1172, 177] width 290 height 44
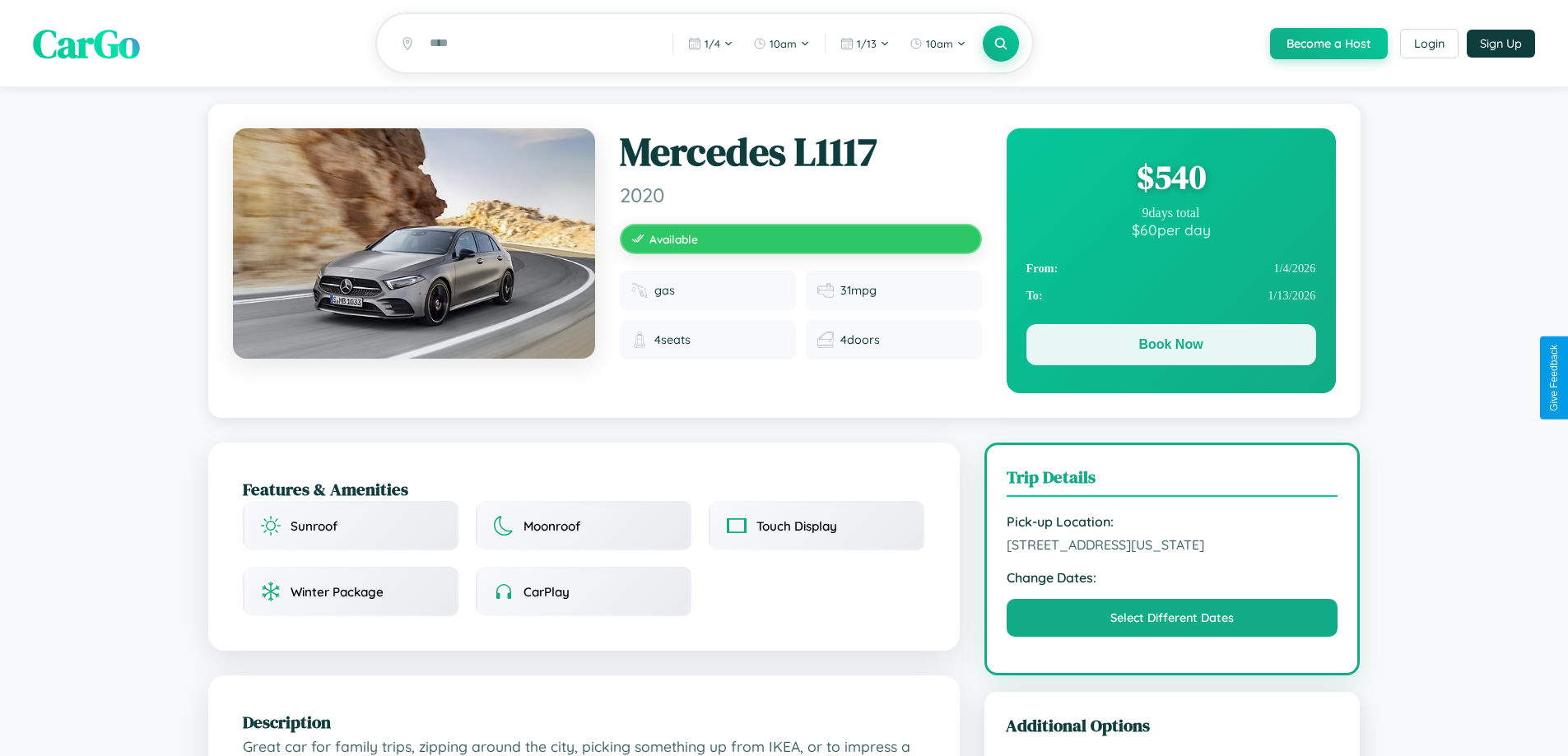
click at [1170, 347] on button "Book Now" at bounding box center [1172, 345] width 290 height 42
